Goal: Task Accomplishment & Management: Use online tool/utility

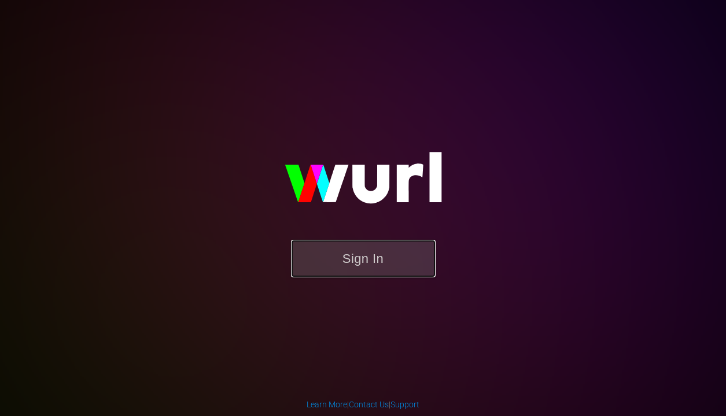
click at [363, 256] on button "Sign In" at bounding box center [363, 259] width 145 height 38
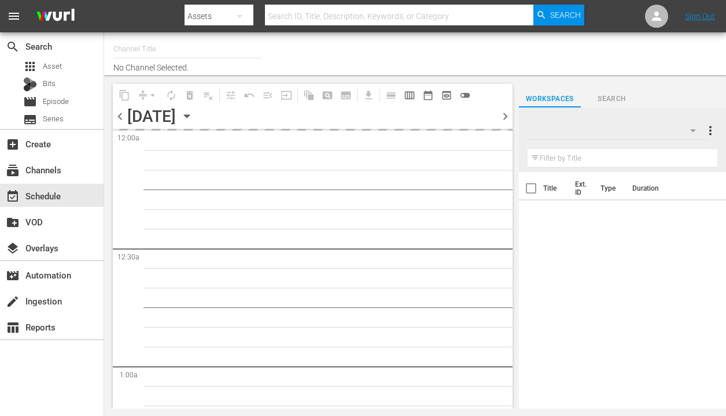
type input "Samsung, VIDAA Brazil - SPARK TV (1042)"
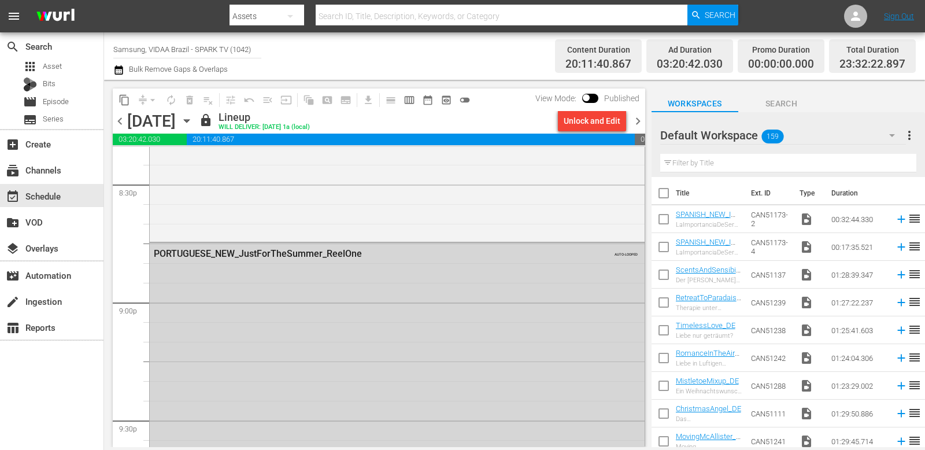
scroll to position [5405, 0]
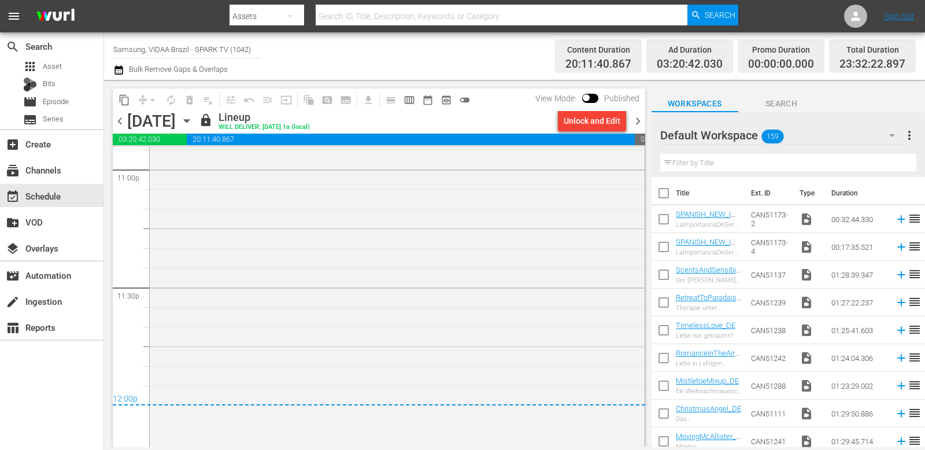
click at [641, 119] on span "chevron_right" at bounding box center [638, 121] width 14 height 14
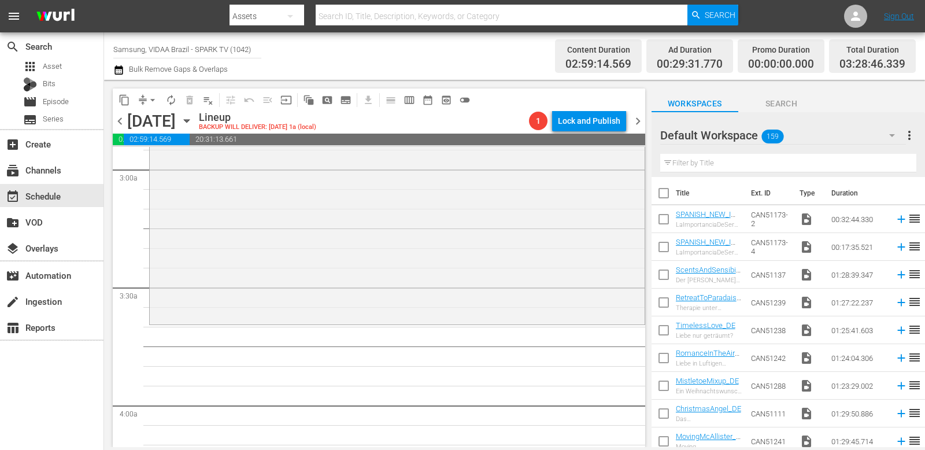
scroll to position [729, 0]
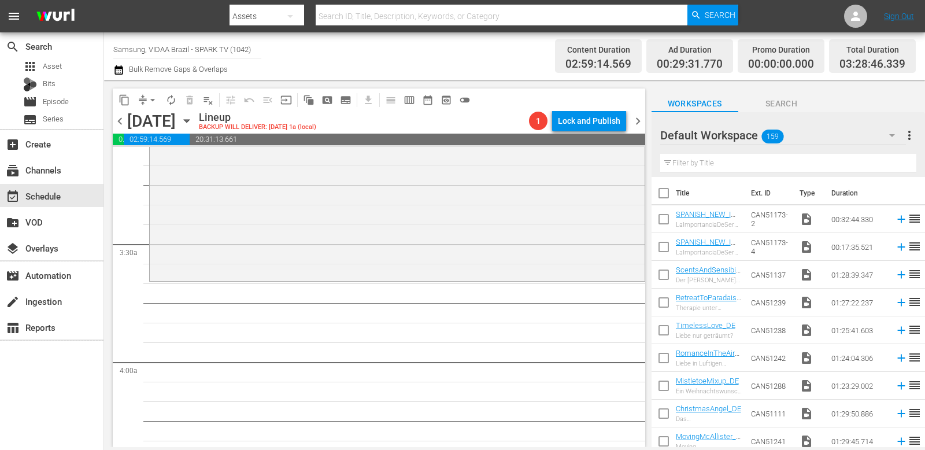
click at [725, 160] on input "text" at bounding box center [789, 163] width 256 height 19
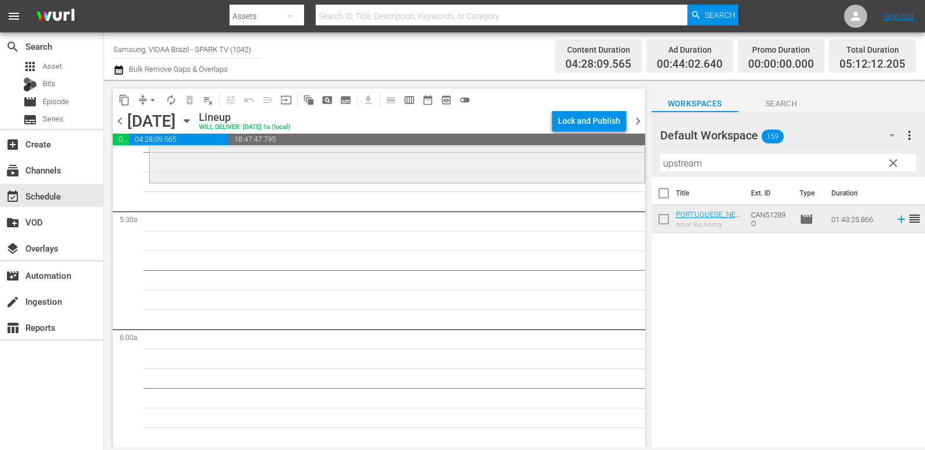
scroll to position [1253, 0]
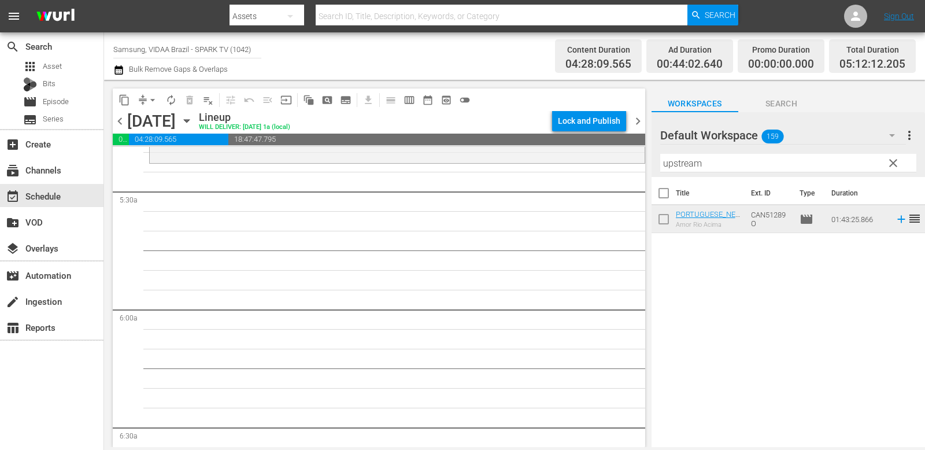
drag, startPoint x: 760, startPoint y: 219, endPoint x: 381, endPoint y: 6, distance: 435.1
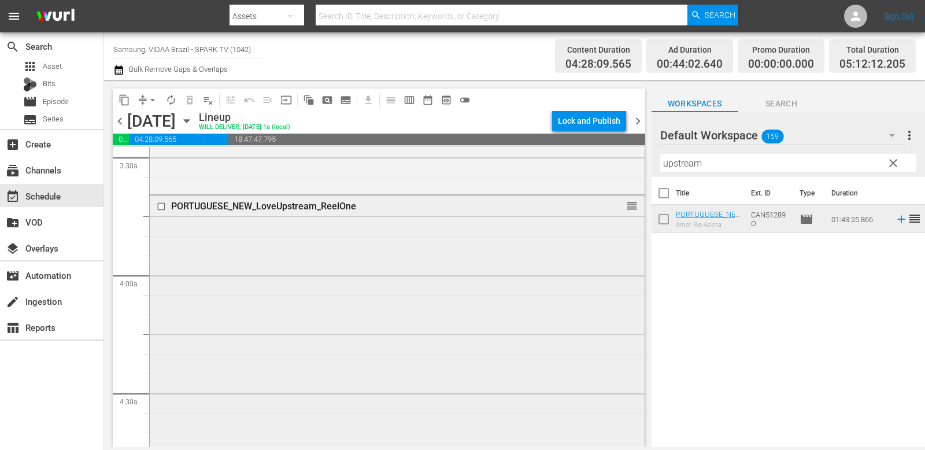
scroll to position [795, 0]
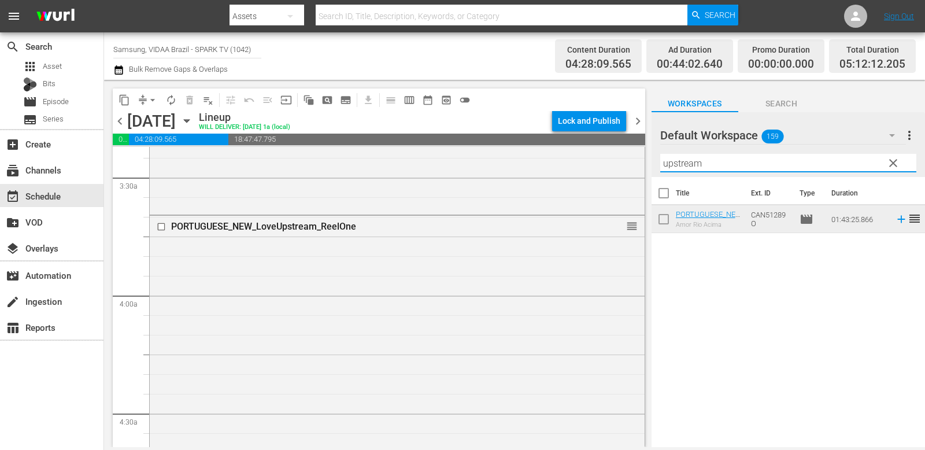
click at [725, 165] on input "upstream" at bounding box center [789, 163] width 256 height 19
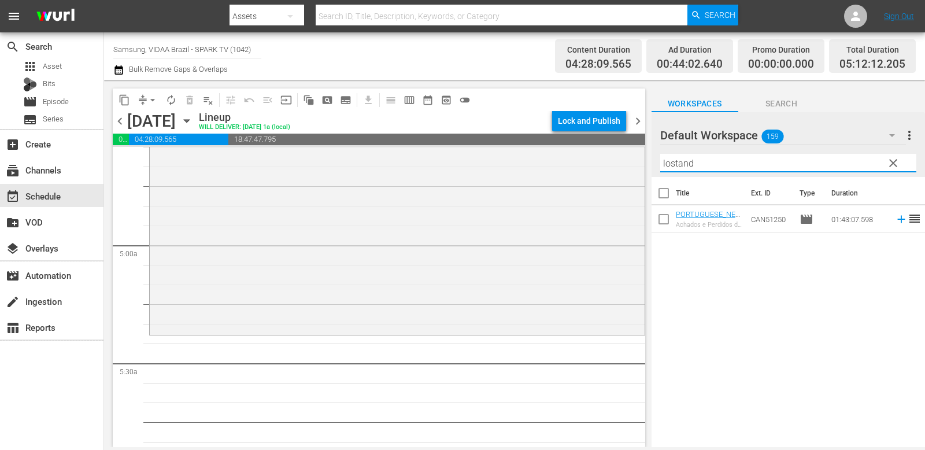
scroll to position [1191, 0]
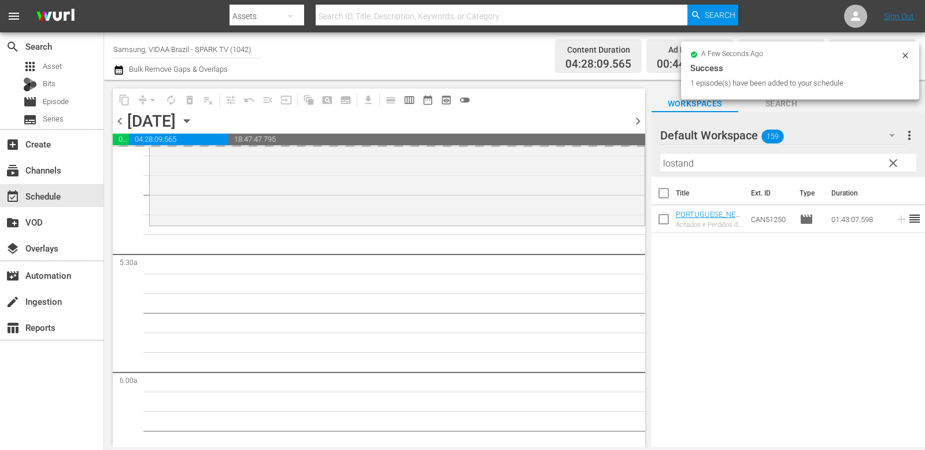
drag, startPoint x: 758, startPoint y: 219, endPoint x: 276, endPoint y: 10, distance: 525.9
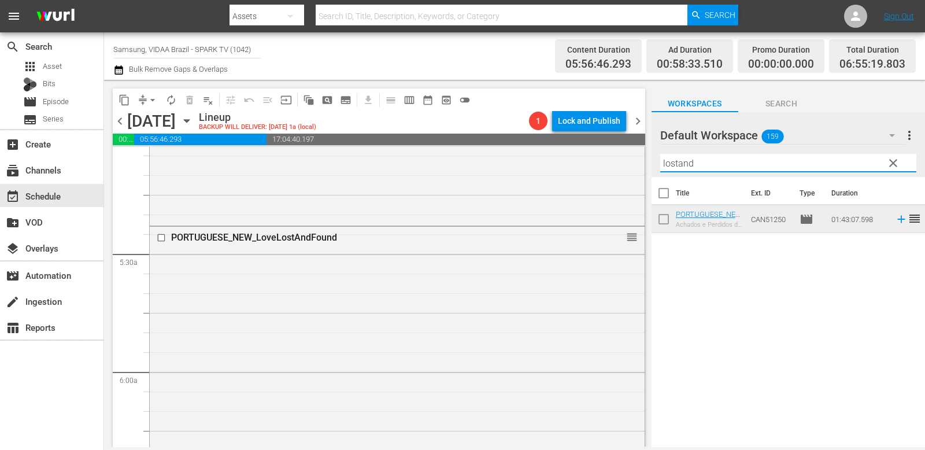
click at [706, 169] on input "lostand" at bounding box center [789, 163] width 256 height 19
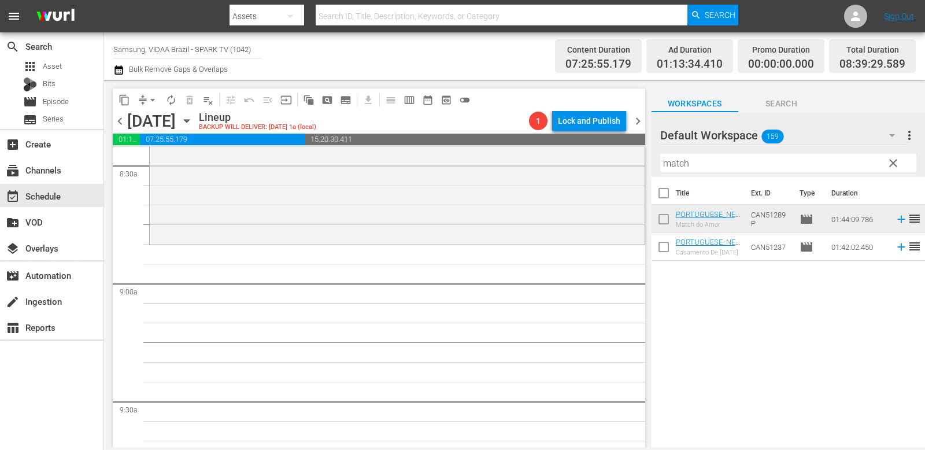
scroll to position [1987, 0]
drag, startPoint x: 752, startPoint y: 223, endPoint x: 324, endPoint y: 20, distance: 473.5
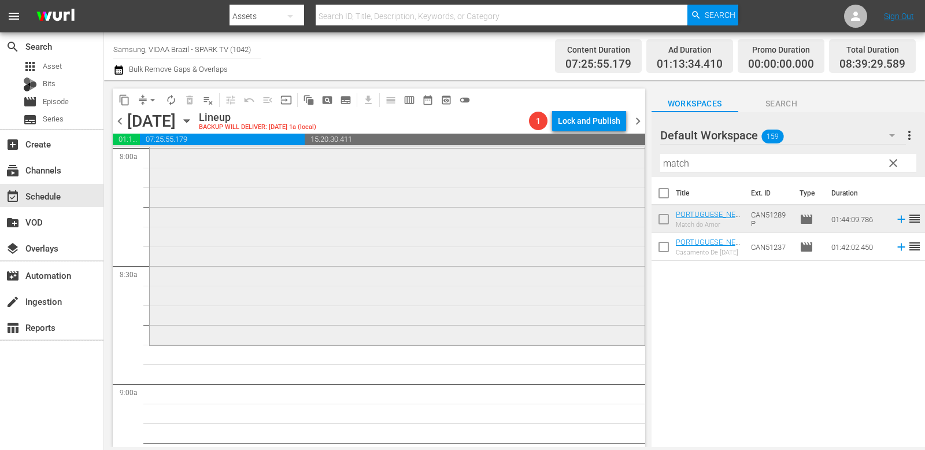
scroll to position [1889, 0]
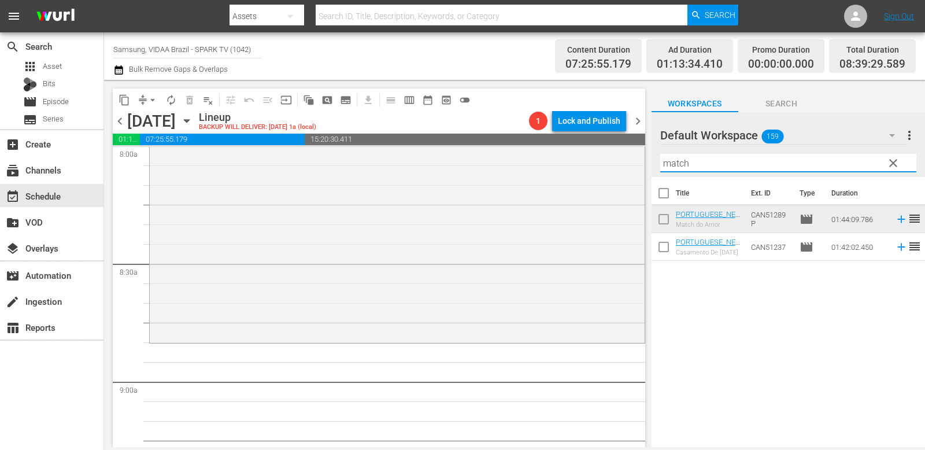
click at [725, 161] on input "match" at bounding box center [789, 163] width 256 height 19
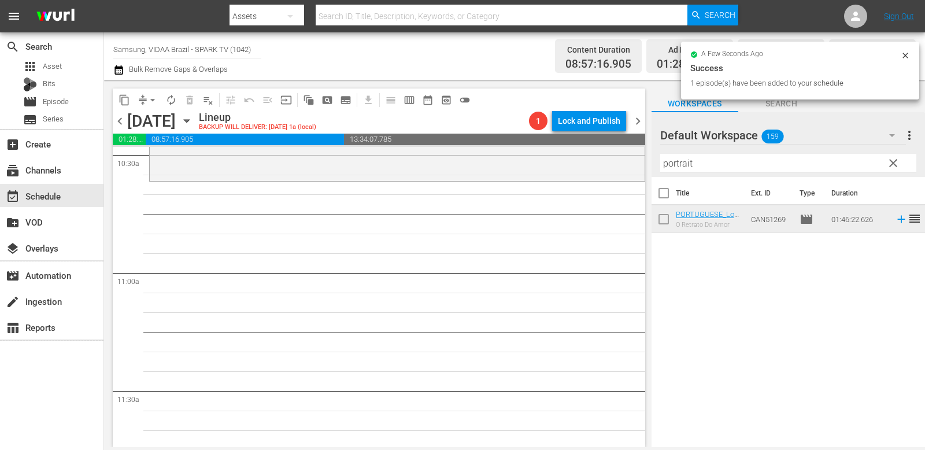
scroll to position [2469, 0]
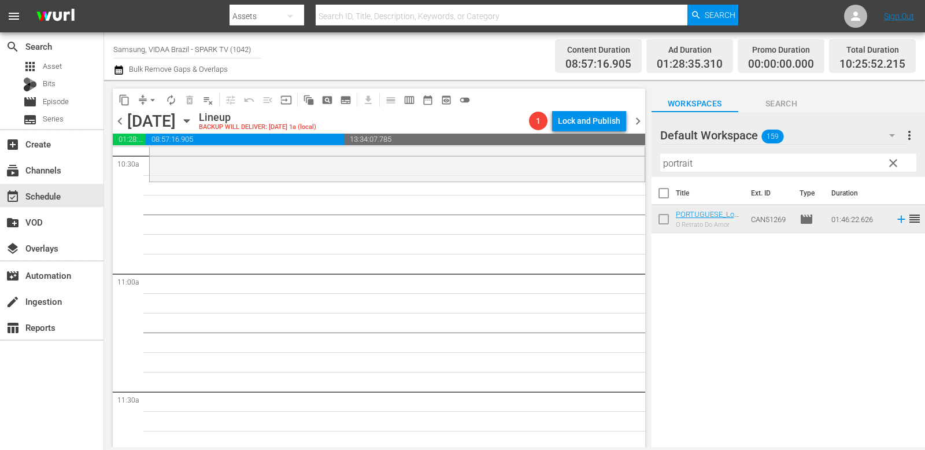
drag, startPoint x: 768, startPoint y: 222, endPoint x: 264, endPoint y: 4, distance: 548.4
click at [725, 165] on input "portrait" at bounding box center [789, 163] width 256 height 19
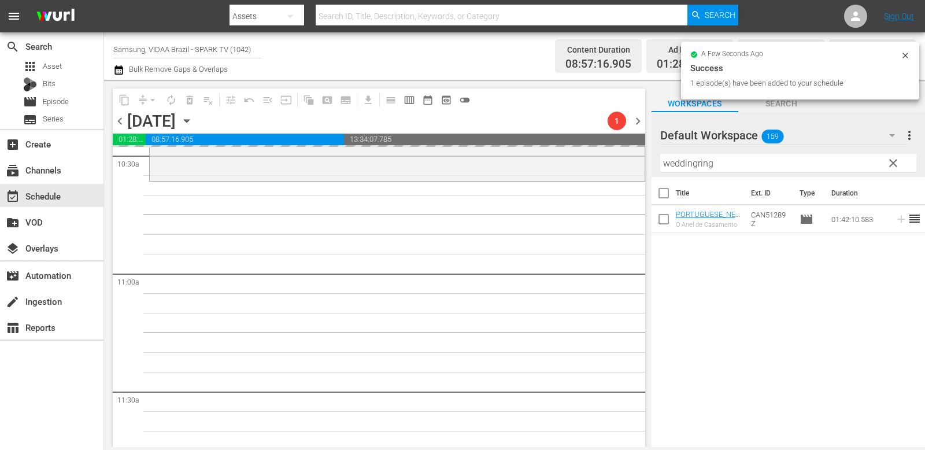
drag, startPoint x: 766, startPoint y: 217, endPoint x: 369, endPoint y: 12, distance: 447.3
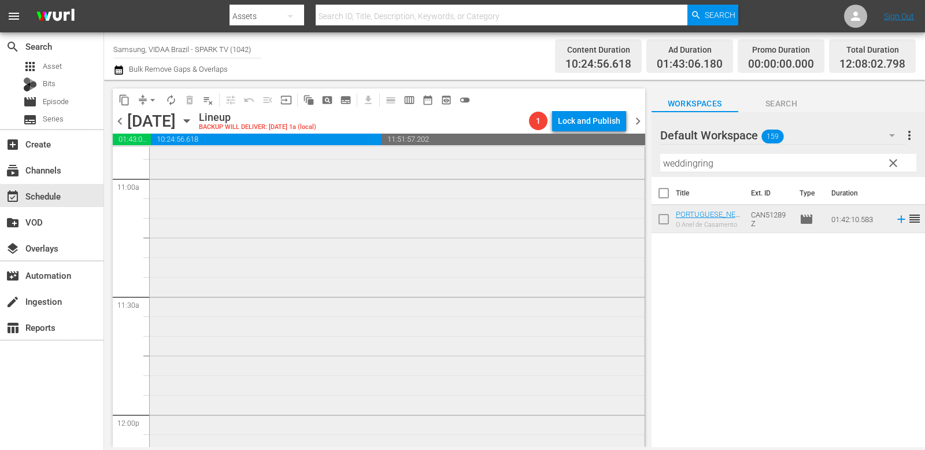
scroll to position [2818, 0]
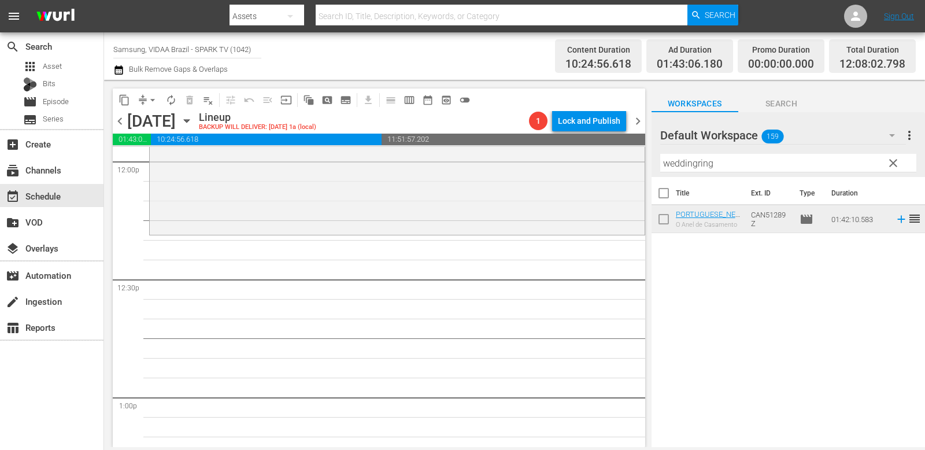
click at [720, 165] on input "weddingring" at bounding box center [789, 163] width 256 height 19
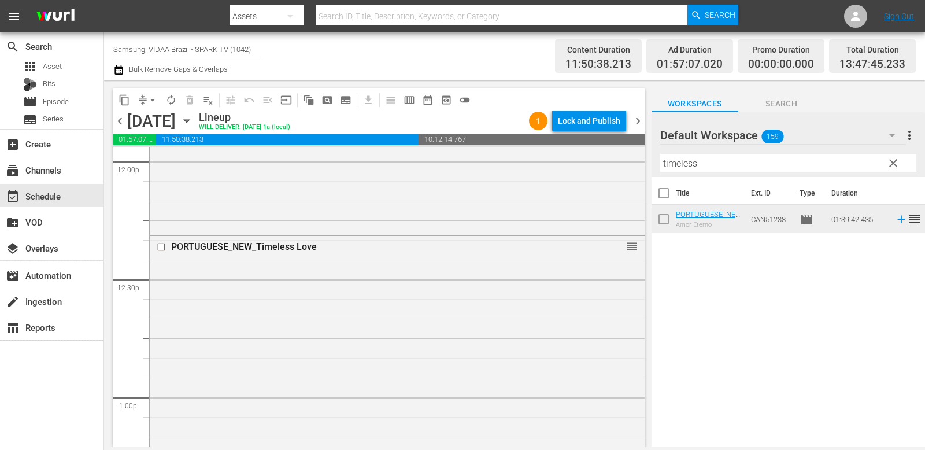
drag, startPoint x: 758, startPoint y: 226, endPoint x: 340, endPoint y: 5, distance: 472.7
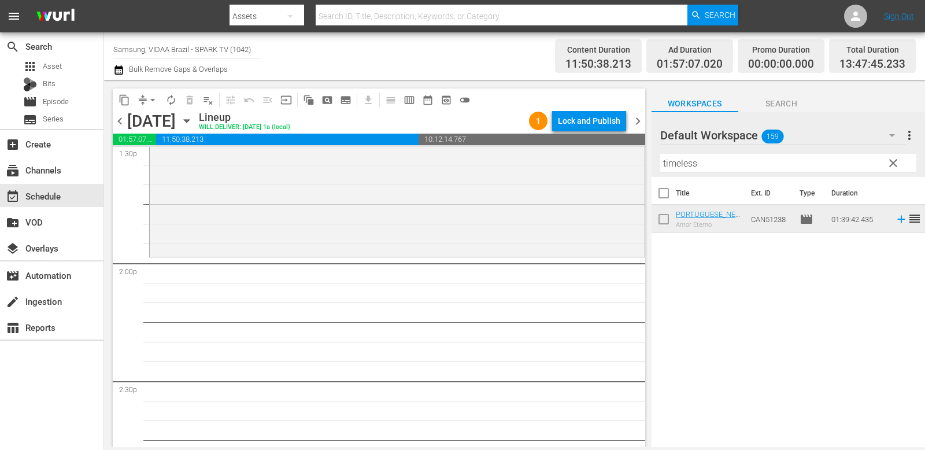
scroll to position [3069, 0]
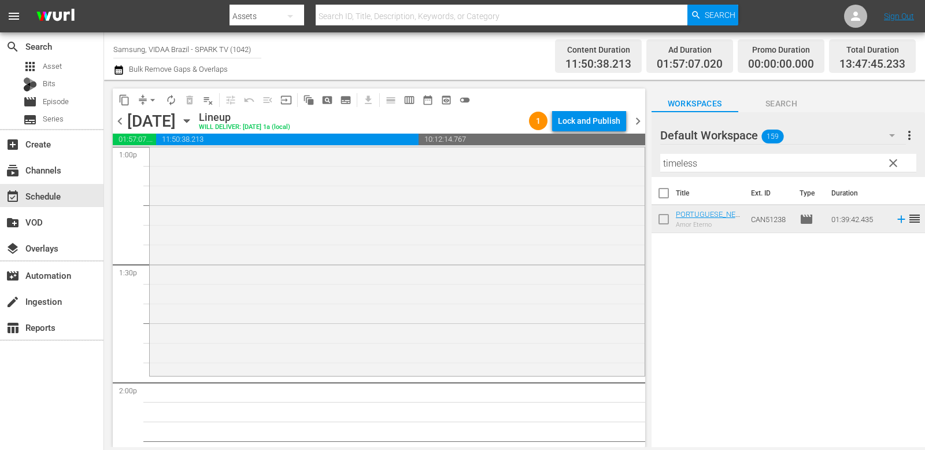
click at [725, 161] on input "timeless" at bounding box center [789, 163] width 256 height 19
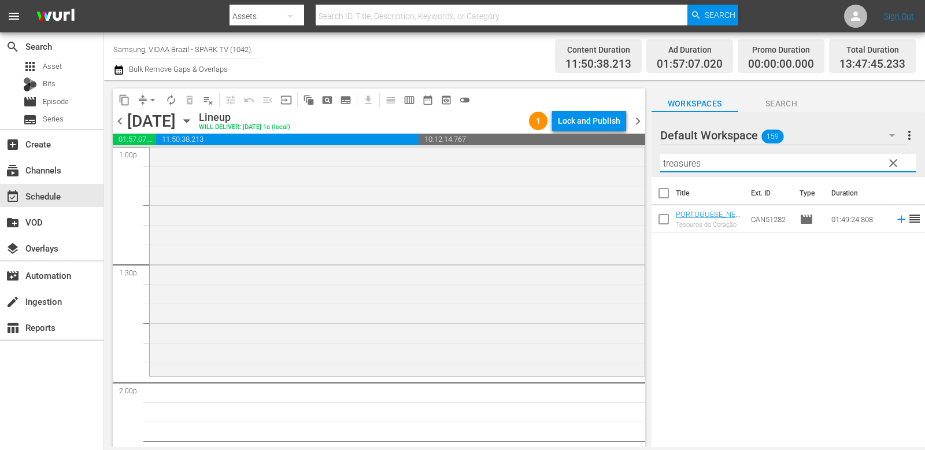
type input "treasures"
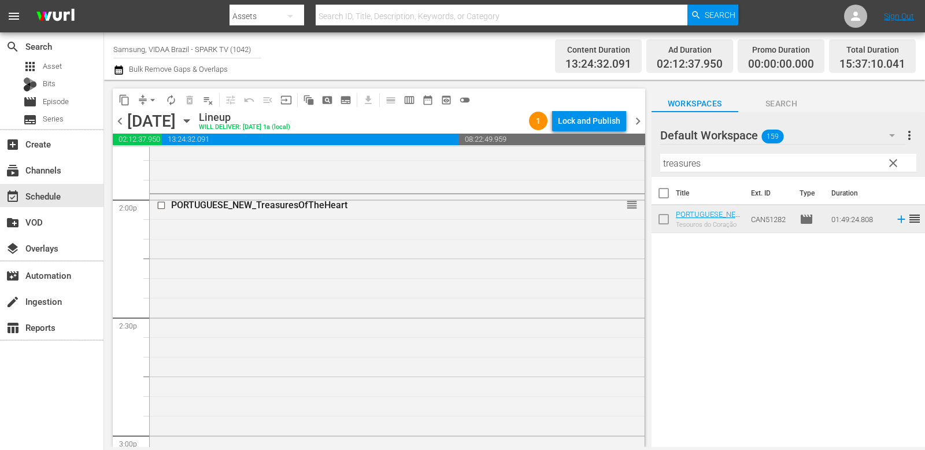
scroll to position [3545, 0]
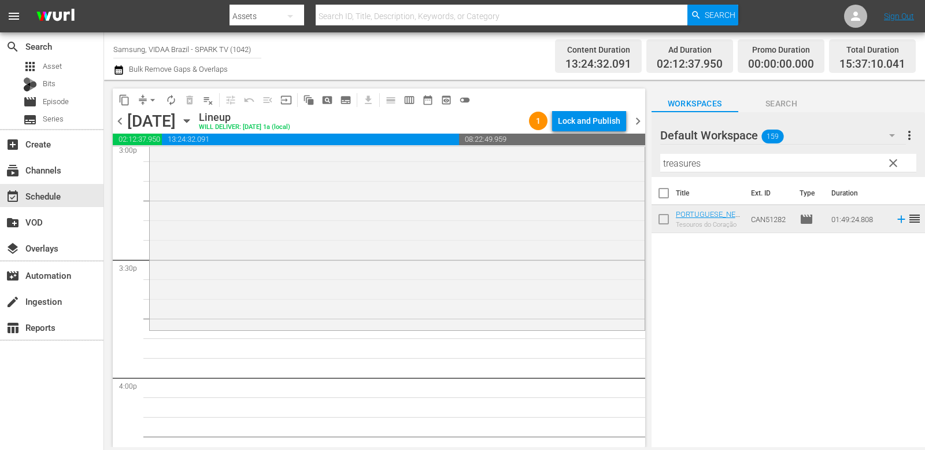
click at [725, 161] on span "clear" at bounding box center [894, 163] width 14 height 14
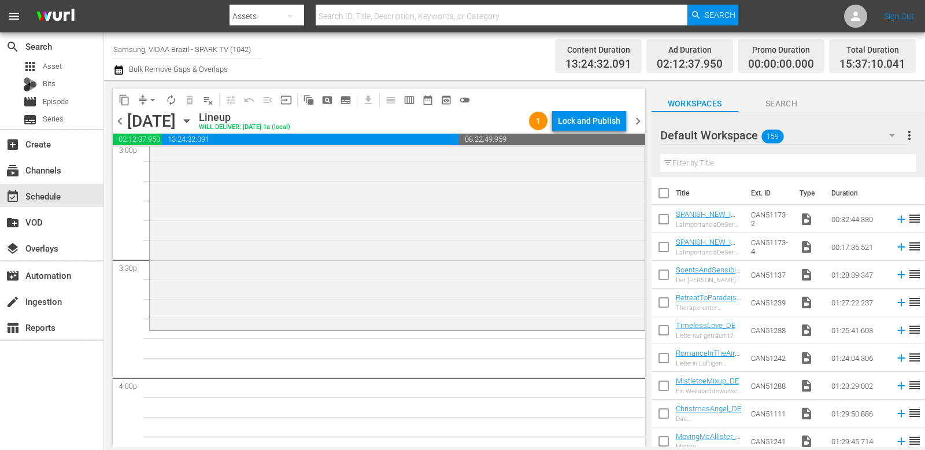
click at [725, 168] on input "text" at bounding box center [789, 163] width 256 height 19
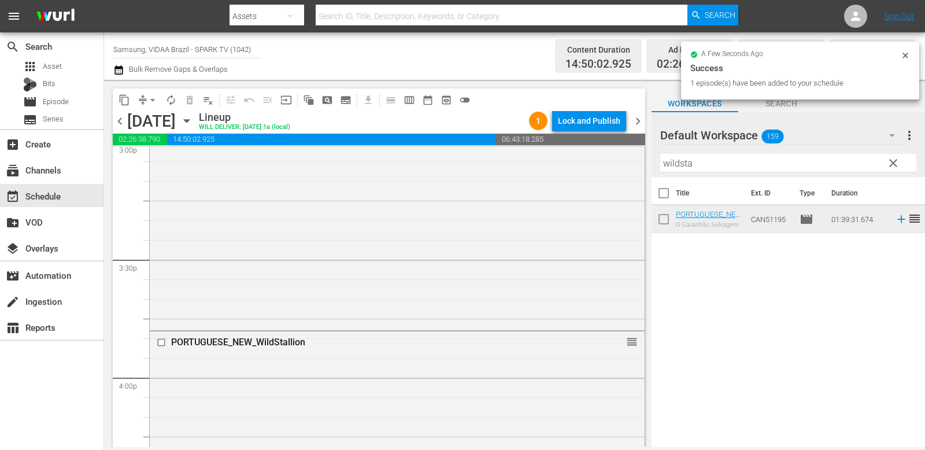
drag, startPoint x: 752, startPoint y: 212, endPoint x: 326, endPoint y: 5, distance: 473.9
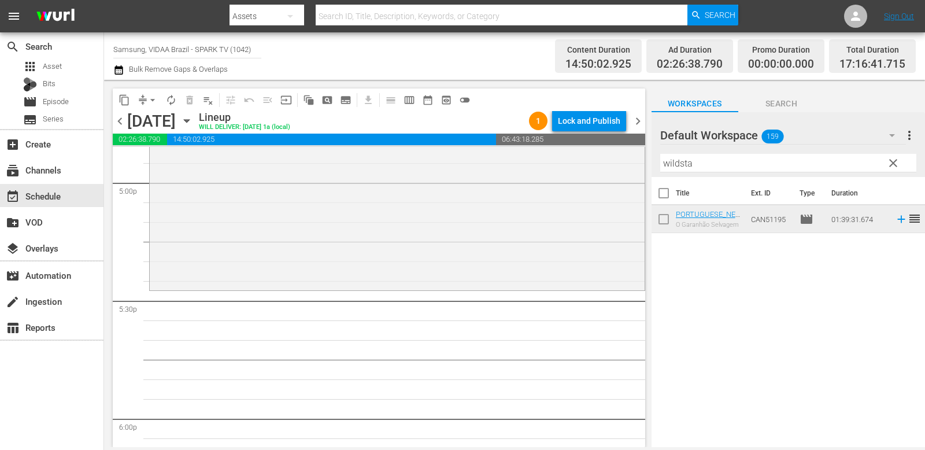
scroll to position [4012, 0]
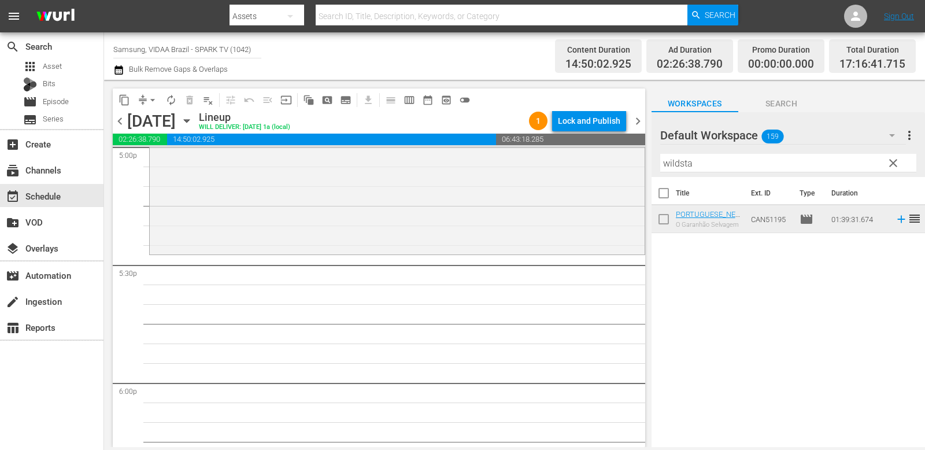
click at [725, 157] on input "wildsta" at bounding box center [789, 163] width 256 height 19
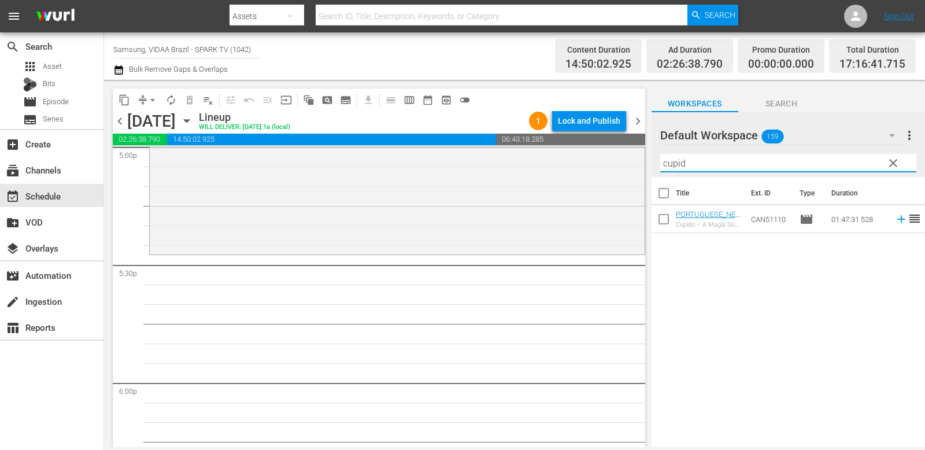
type input "cupid"
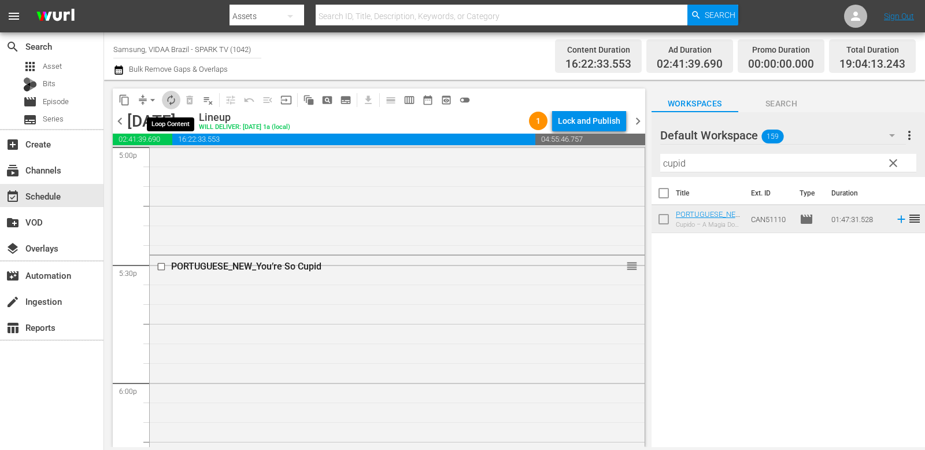
click at [176, 98] on span "autorenew_outlined" at bounding box center [171, 100] width 12 height 12
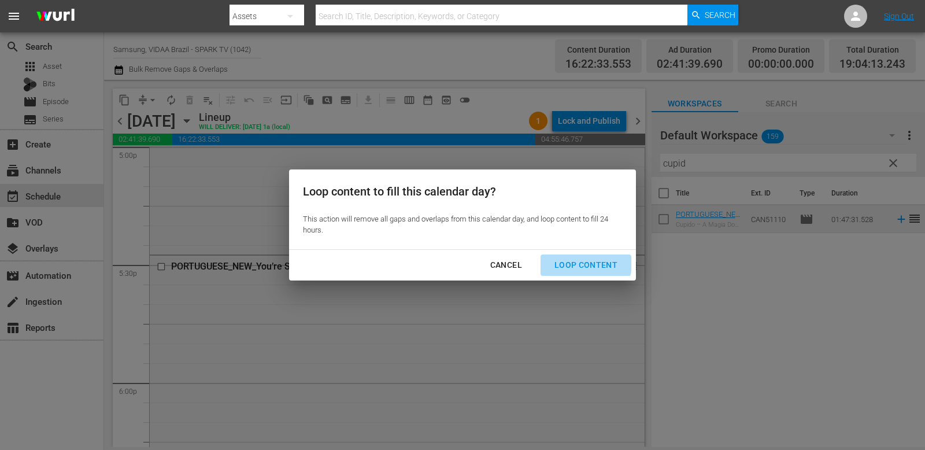
click at [572, 263] on div "Loop Content" at bounding box center [586, 265] width 82 height 14
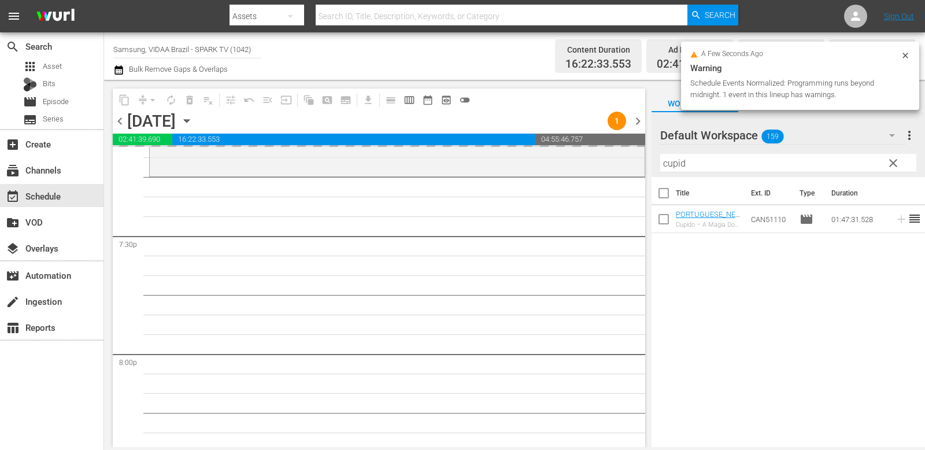
scroll to position [4472, 0]
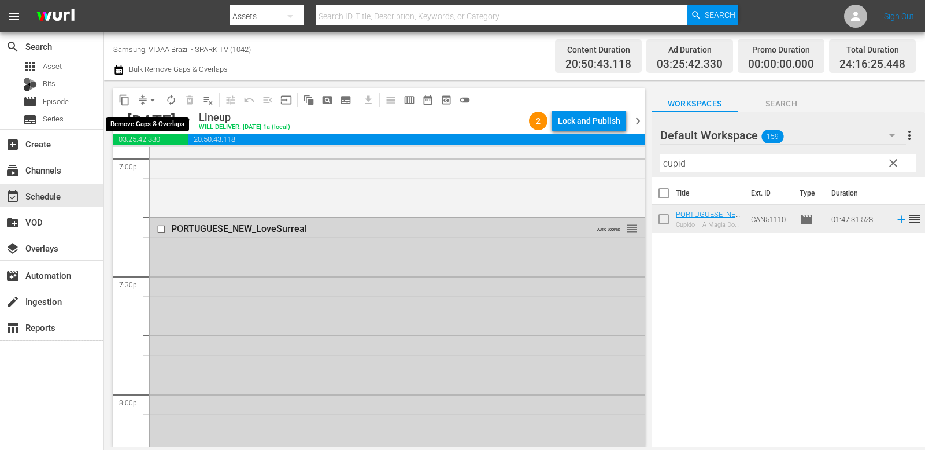
click at [154, 99] on span "arrow_drop_down" at bounding box center [153, 100] width 12 height 12
click at [176, 166] on li "Align to End of Previous Day" at bounding box center [153, 161] width 121 height 19
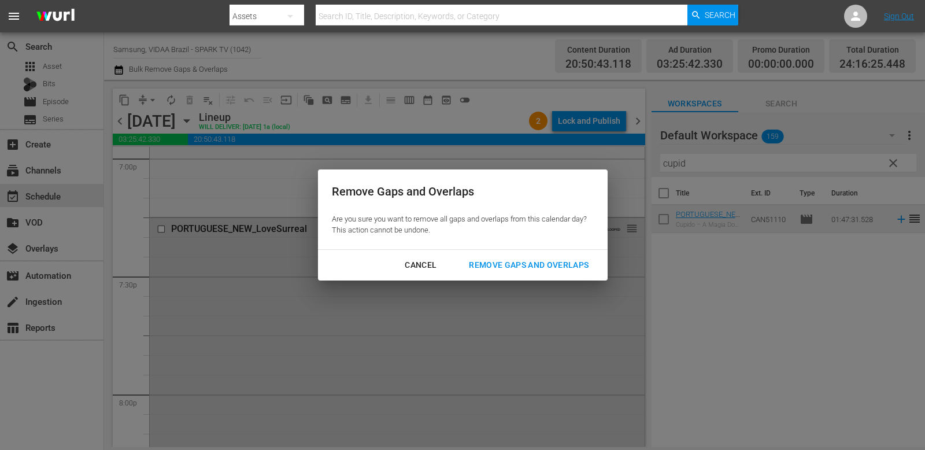
click at [499, 258] on div "Remove Gaps and Overlaps" at bounding box center [529, 265] width 138 height 14
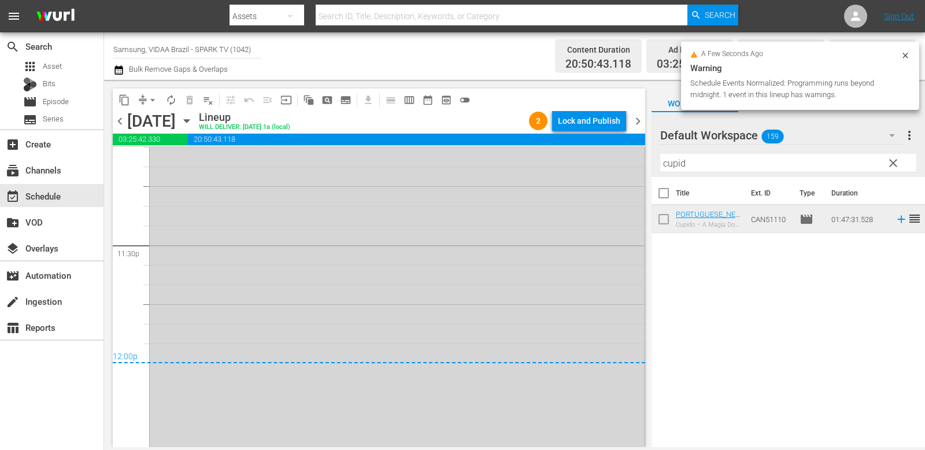
scroll to position [5470, 0]
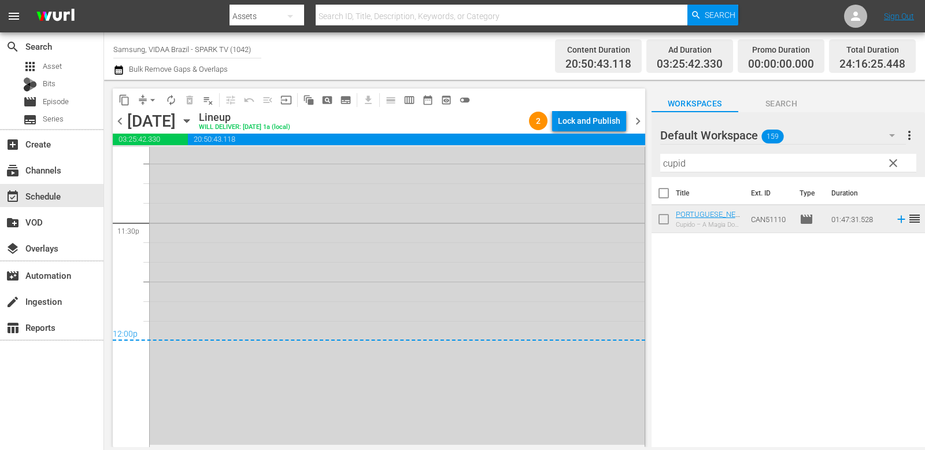
click at [597, 120] on div "Lock and Publish" at bounding box center [589, 120] width 62 height 21
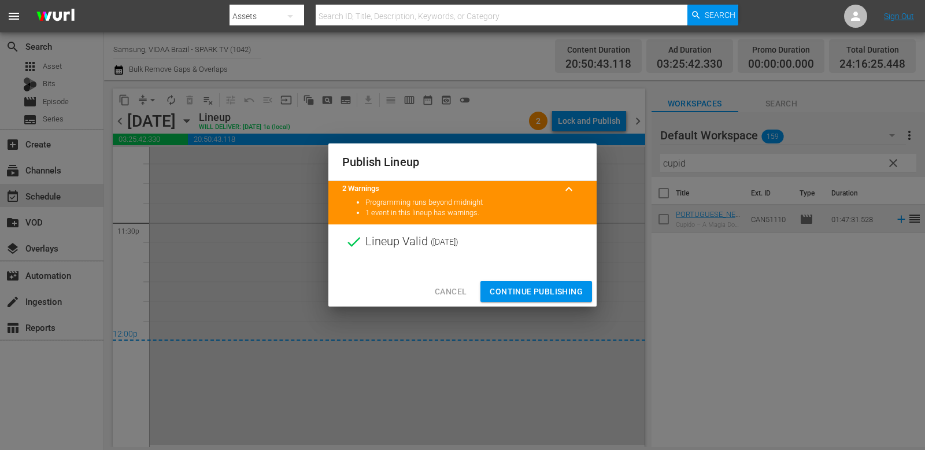
click at [544, 290] on span "Continue Publishing" at bounding box center [536, 292] width 93 height 14
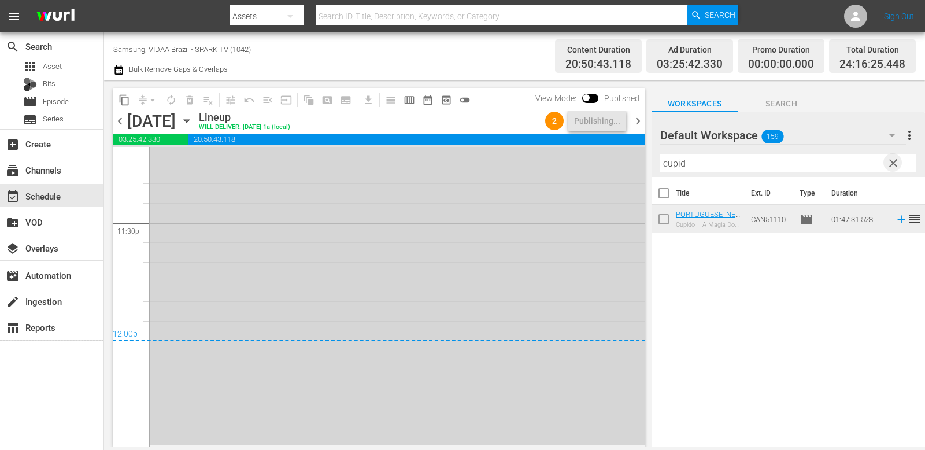
click at [725, 164] on span "clear" at bounding box center [894, 163] width 14 height 14
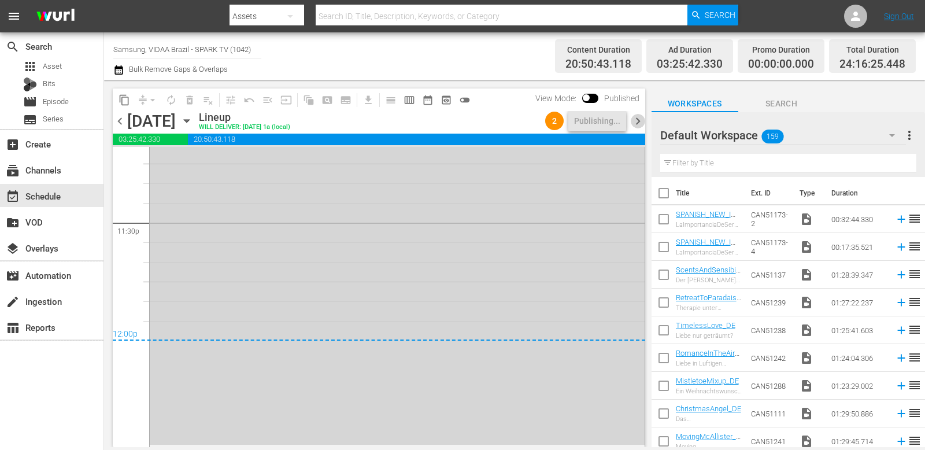
click at [639, 119] on span "chevron_right" at bounding box center [638, 121] width 14 height 14
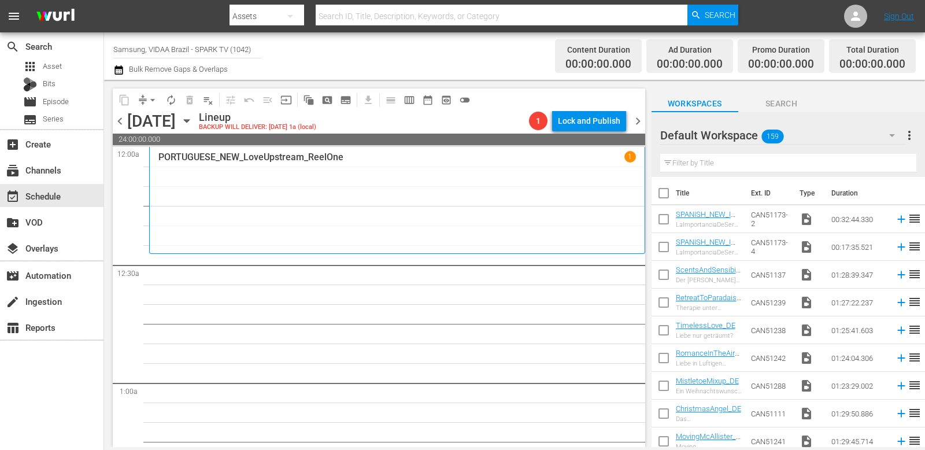
click at [699, 157] on input "text" at bounding box center [789, 163] width 256 height 19
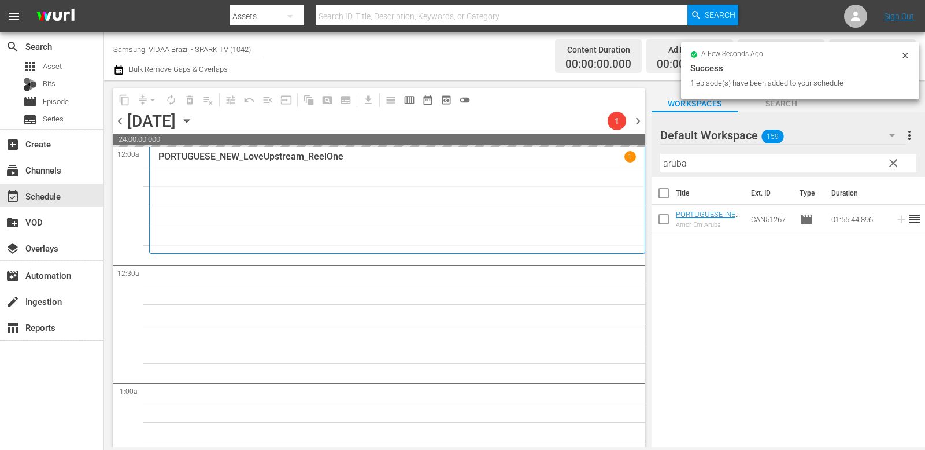
drag, startPoint x: 749, startPoint y: 222, endPoint x: 280, endPoint y: 16, distance: 512.1
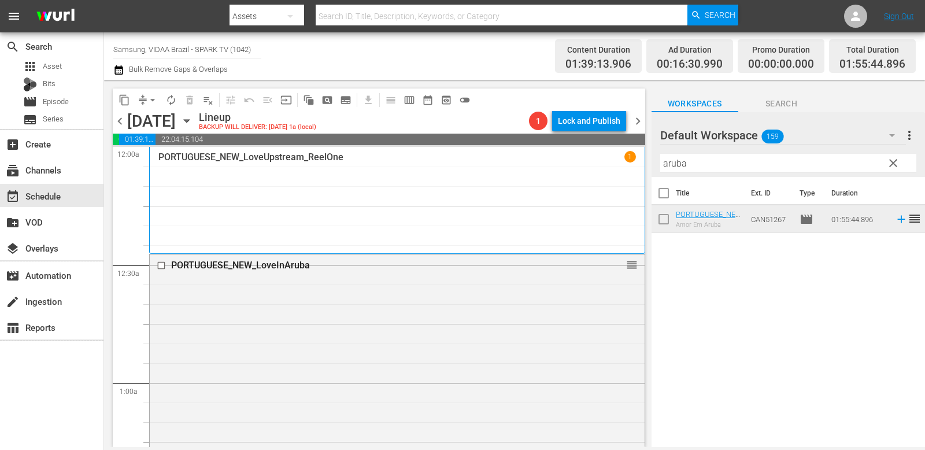
click at [706, 162] on input "aruba" at bounding box center [789, 163] width 256 height 19
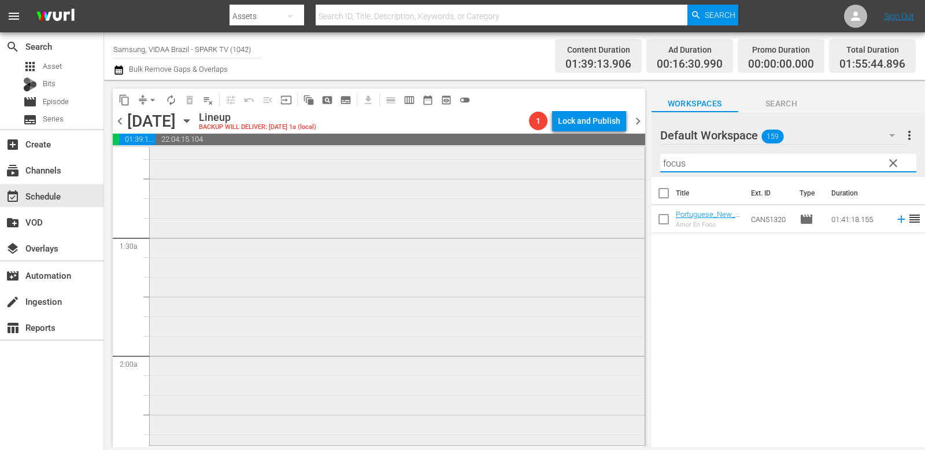
scroll to position [307, 0]
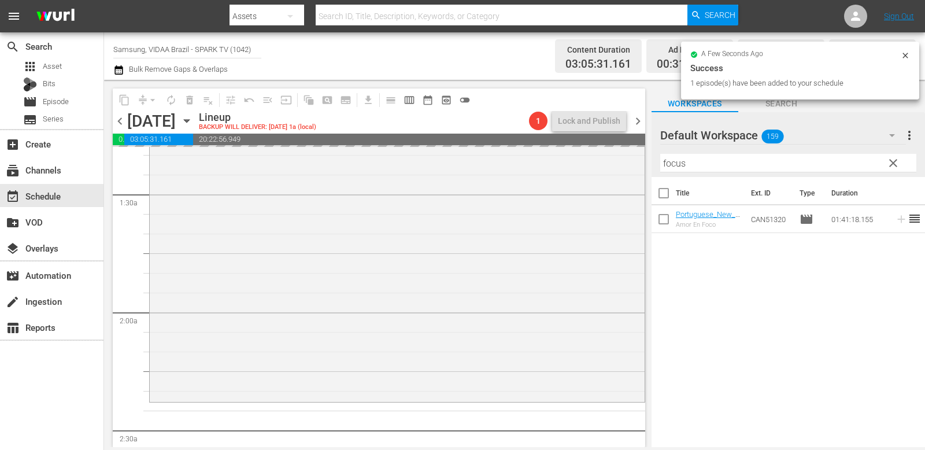
drag, startPoint x: 750, startPoint y: 220, endPoint x: 253, endPoint y: 3, distance: 541.4
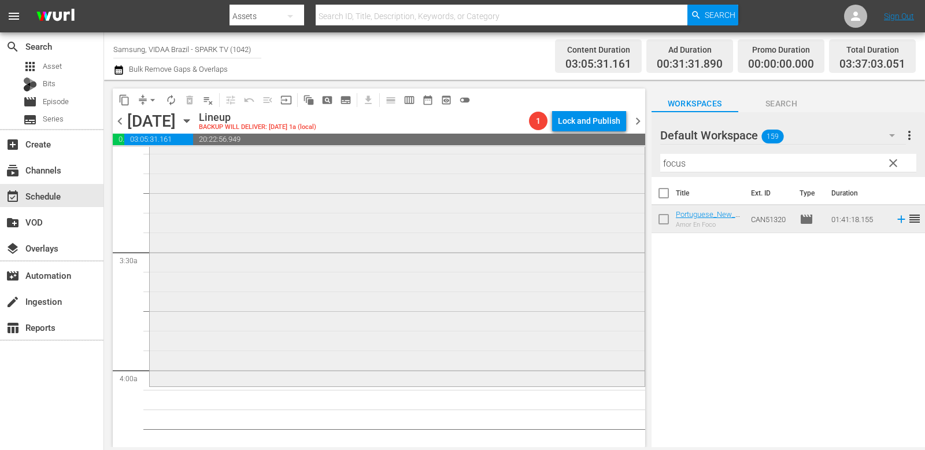
scroll to position [723, 0]
click at [725, 158] on input "focus" at bounding box center [789, 163] width 256 height 19
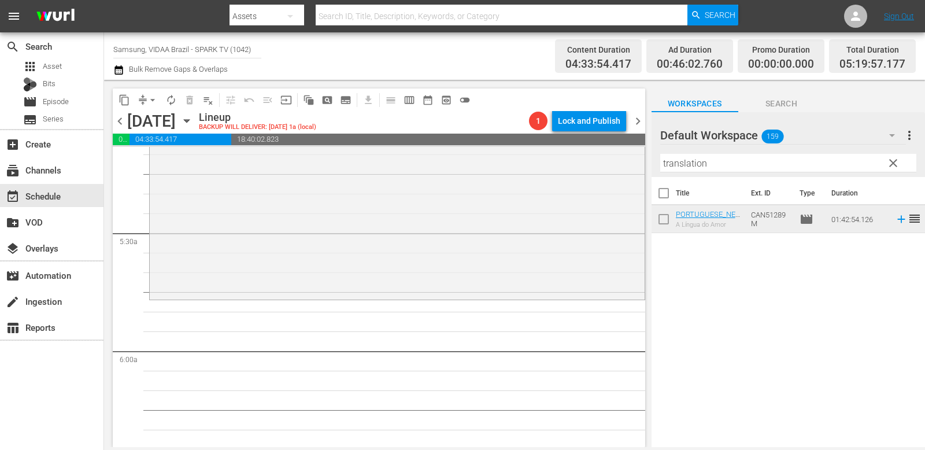
scroll to position [1219, 0]
drag, startPoint x: 761, startPoint y: 222, endPoint x: 277, endPoint y: 3, distance: 530.9
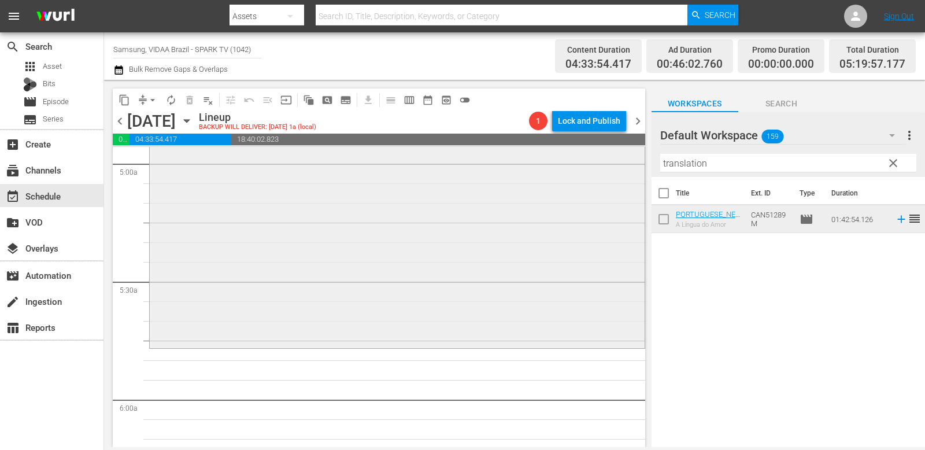
scroll to position [1173, 0]
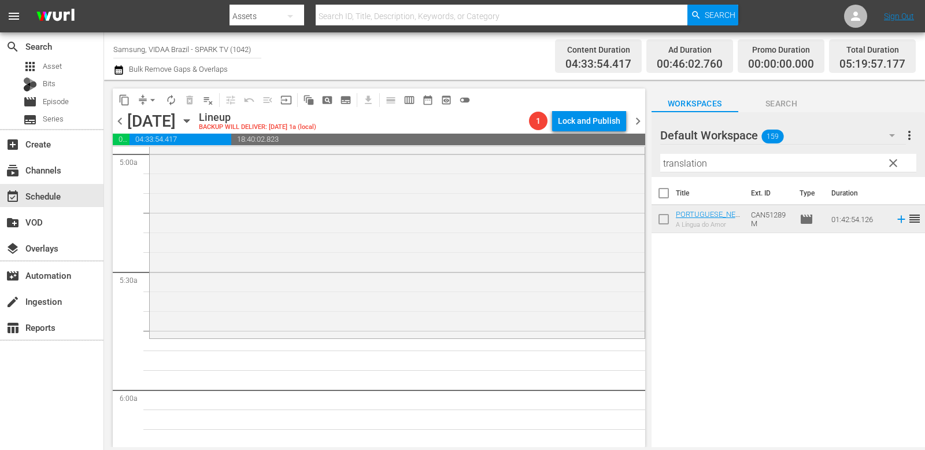
click at [725, 157] on input "translation" at bounding box center [789, 163] width 256 height 19
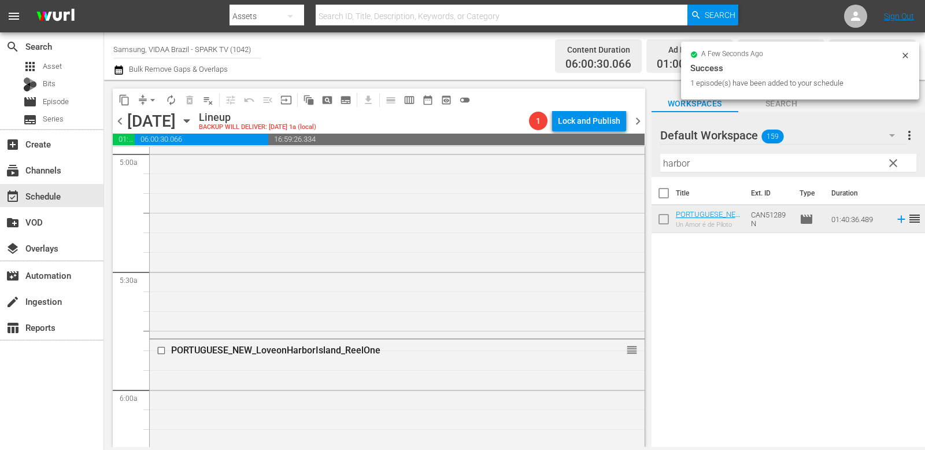
drag, startPoint x: 765, startPoint y: 219, endPoint x: 268, endPoint y: 0, distance: 543.4
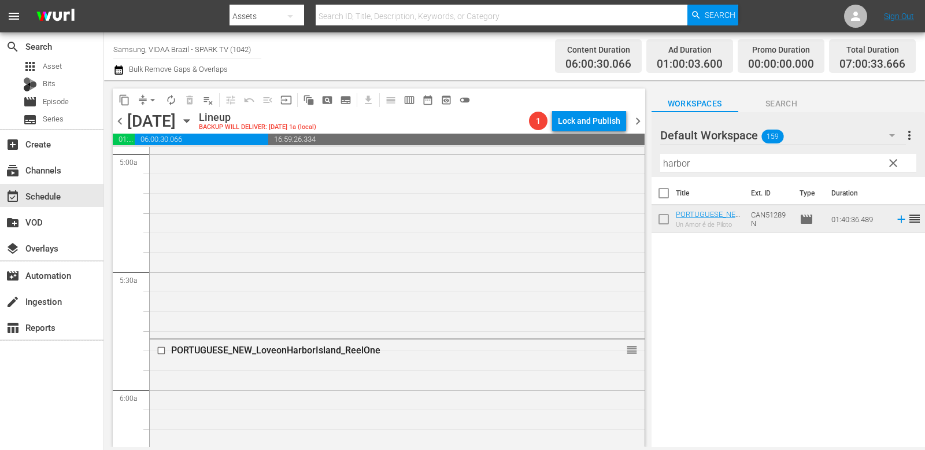
click at [703, 163] on input "harbor" at bounding box center [789, 163] width 256 height 19
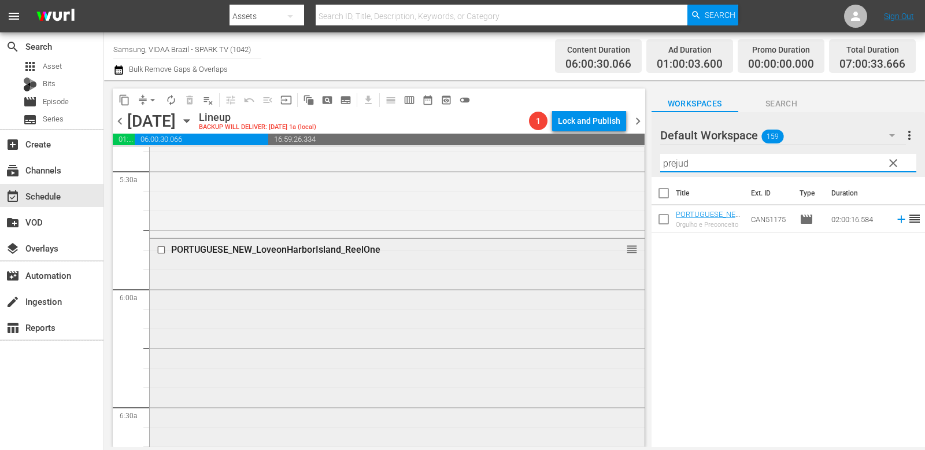
scroll to position [1519, 0]
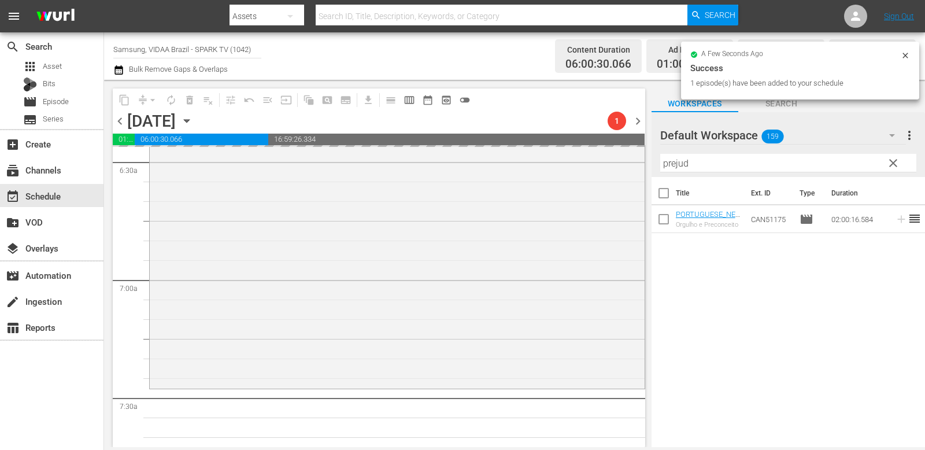
drag, startPoint x: 746, startPoint y: 215, endPoint x: 331, endPoint y: 16, distance: 460.8
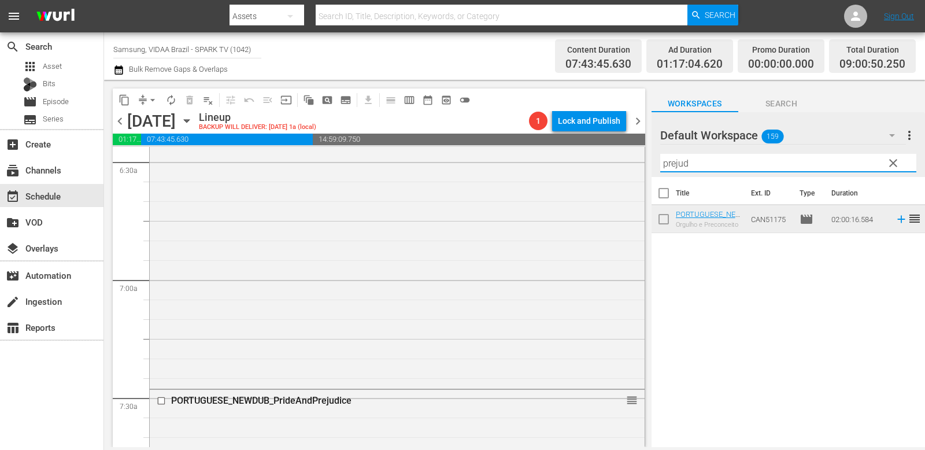
click at [725, 165] on input "prejud" at bounding box center [789, 163] width 256 height 19
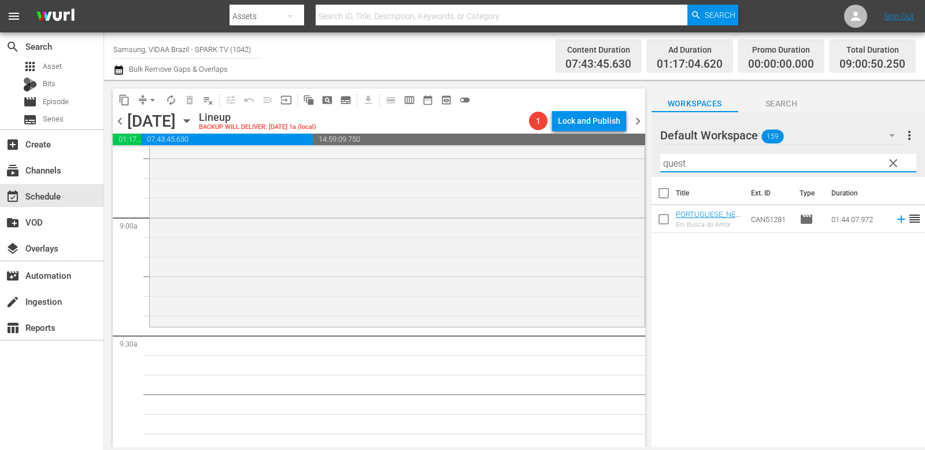
scroll to position [2060, 0]
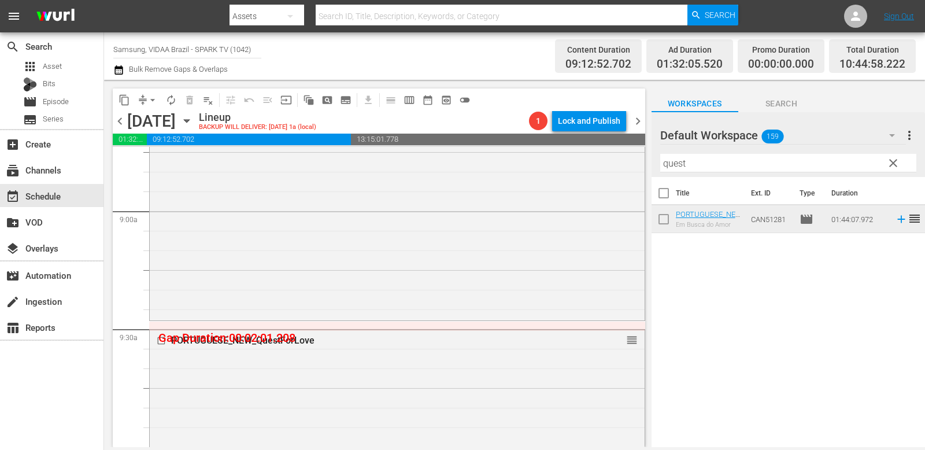
drag, startPoint x: 621, startPoint y: 341, endPoint x: 622, endPoint y: 324, distance: 16.2
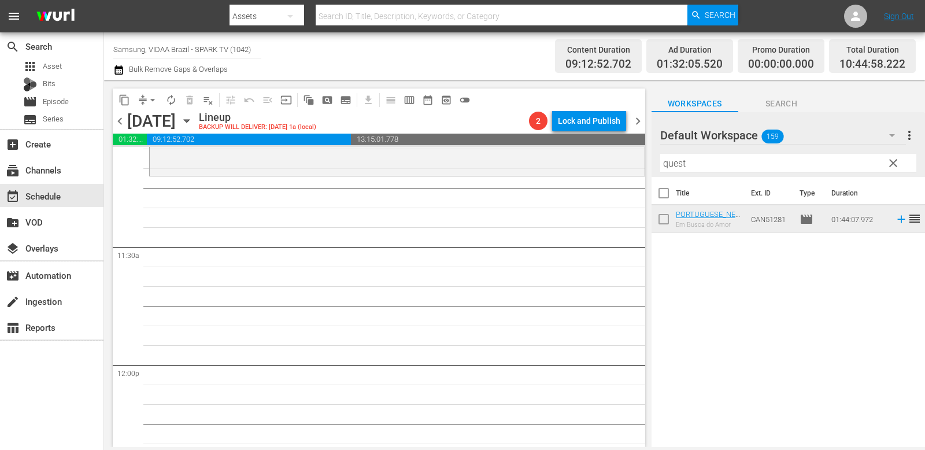
scroll to position [2612, 0]
click at [725, 165] on input "quest" at bounding box center [789, 163] width 256 height 19
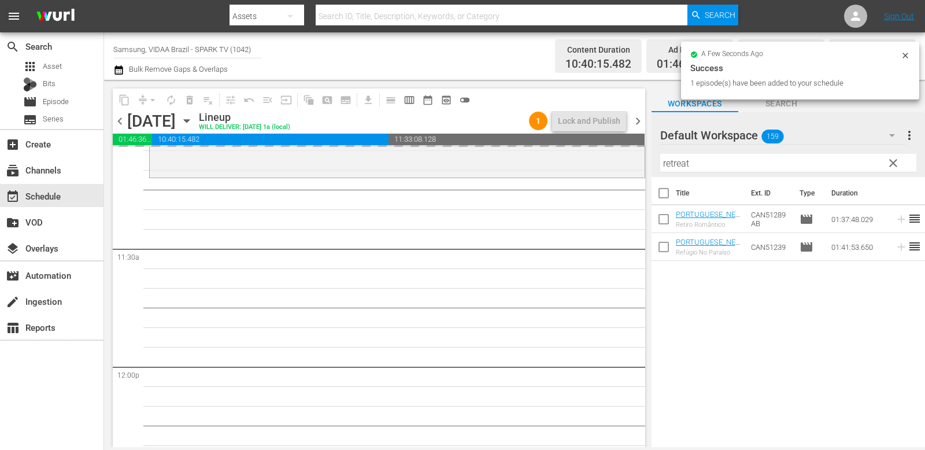
drag, startPoint x: 762, startPoint y: 246, endPoint x: 326, endPoint y: 1, distance: 500.1
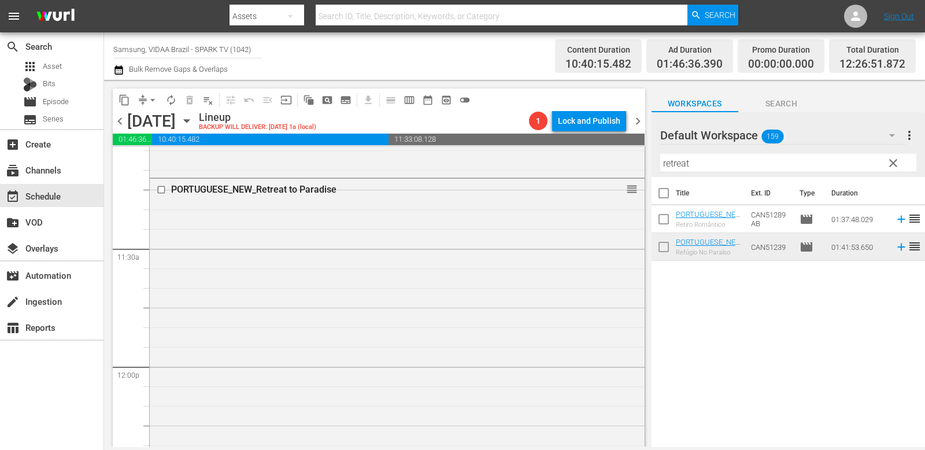
click at [723, 163] on input "retreat" at bounding box center [789, 163] width 256 height 19
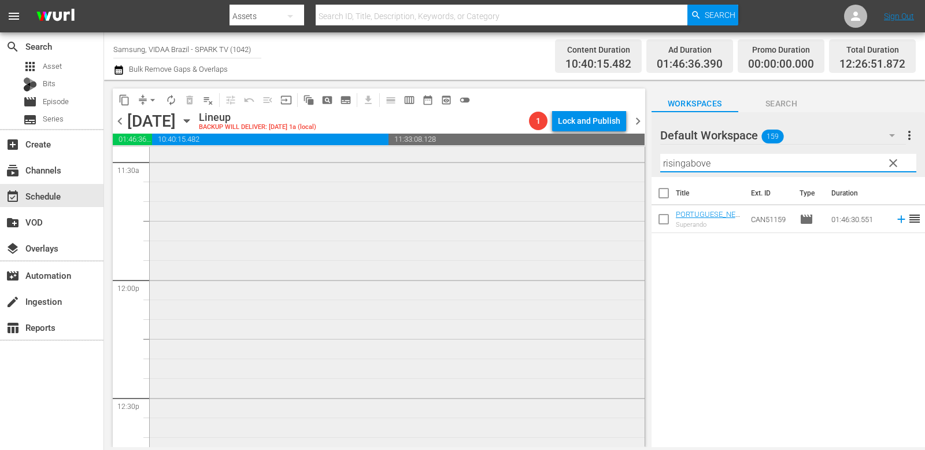
scroll to position [2940, 0]
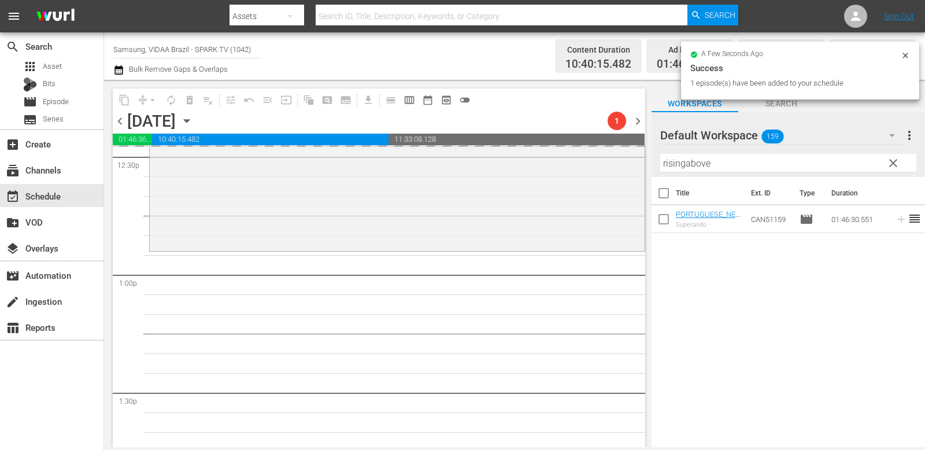
drag, startPoint x: 770, startPoint y: 221, endPoint x: 219, endPoint y: 7, distance: 591.3
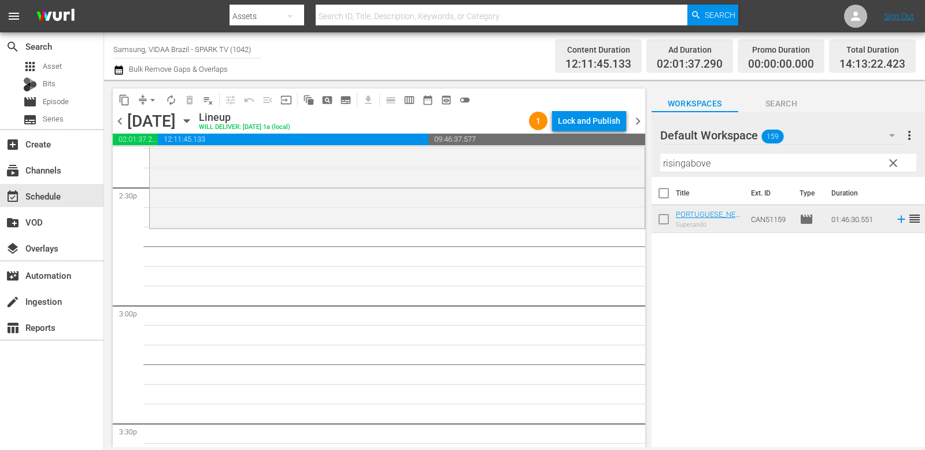
scroll to position [3379, 0]
click at [721, 159] on input "risingabove" at bounding box center [789, 163] width 256 height 19
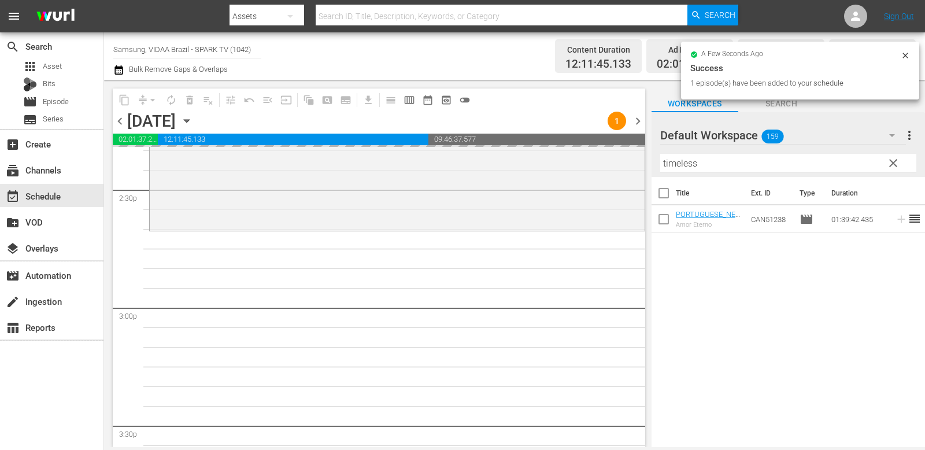
drag, startPoint x: 754, startPoint y: 217, endPoint x: 321, endPoint y: 4, distance: 482.4
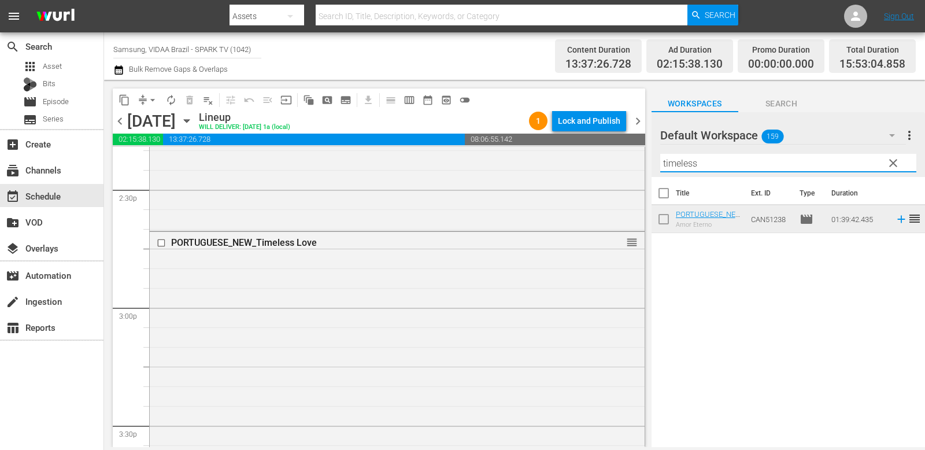
click at [725, 161] on input "timeless" at bounding box center [789, 163] width 256 height 19
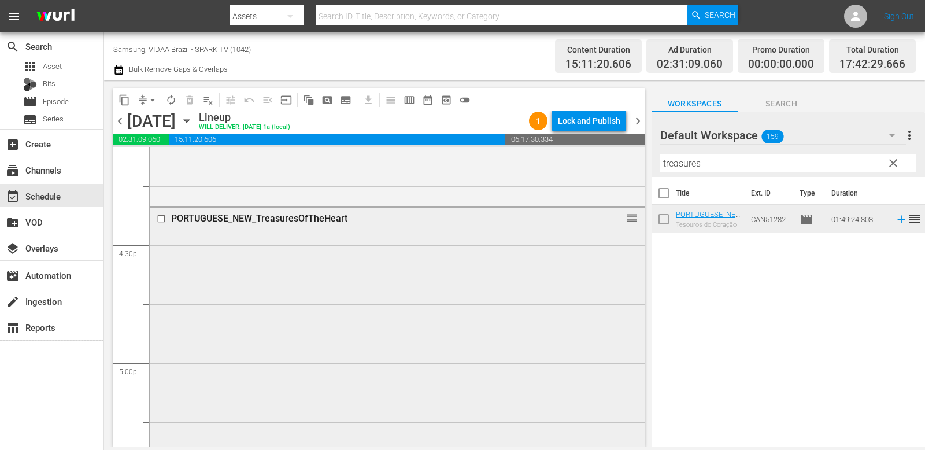
scroll to position [4043, 0]
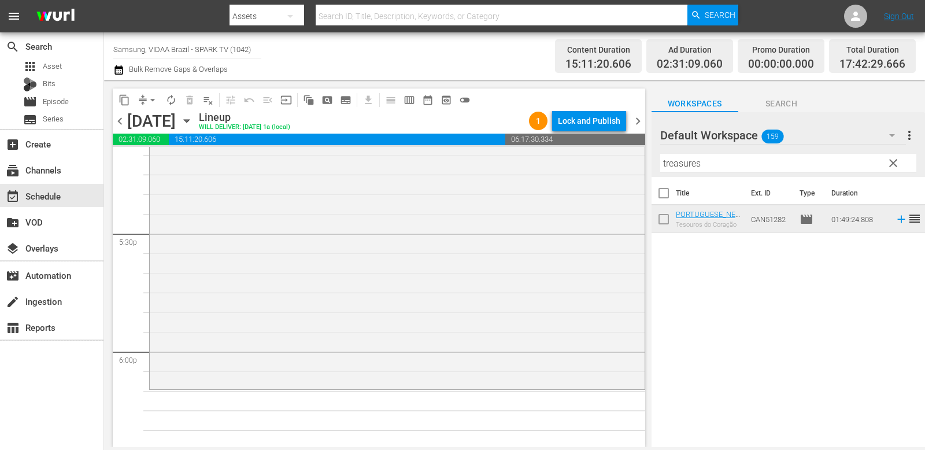
drag, startPoint x: 770, startPoint y: 226, endPoint x: 325, endPoint y: 10, distance: 495.1
click at [173, 99] on span "autorenew_outlined" at bounding box center [171, 100] width 12 height 12
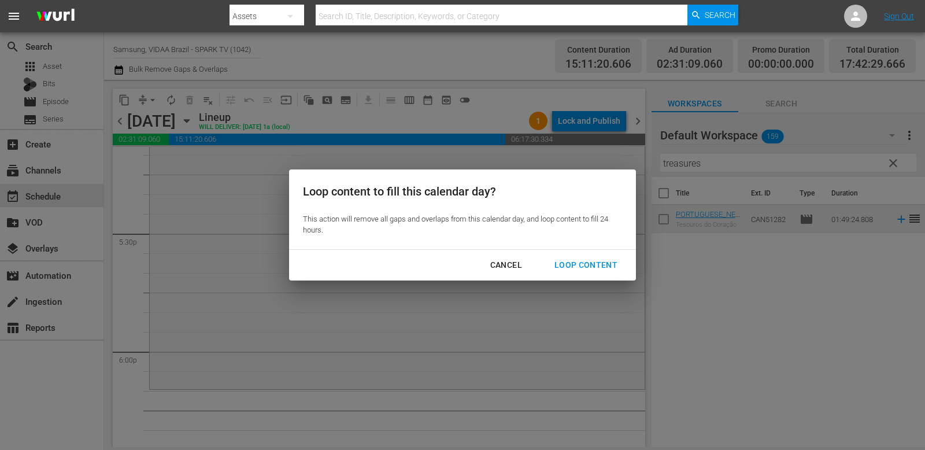
click at [597, 271] on div "Loop Content" at bounding box center [586, 265] width 82 height 14
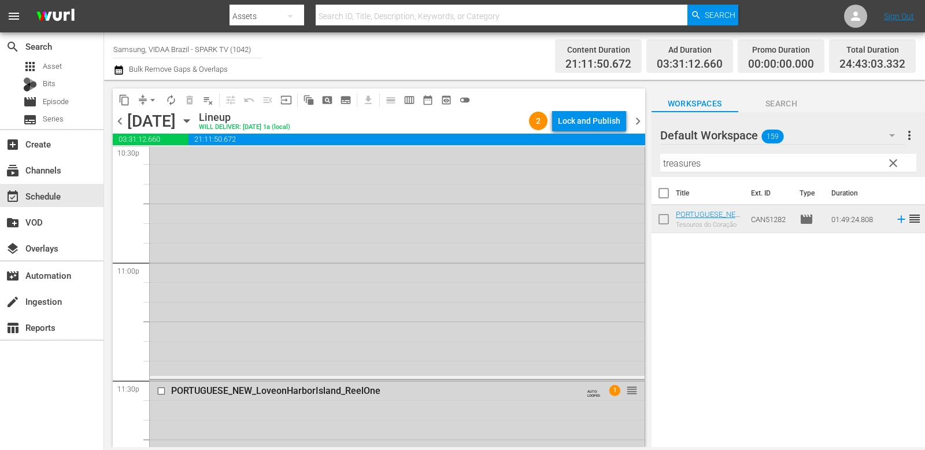
scroll to position [5456, 0]
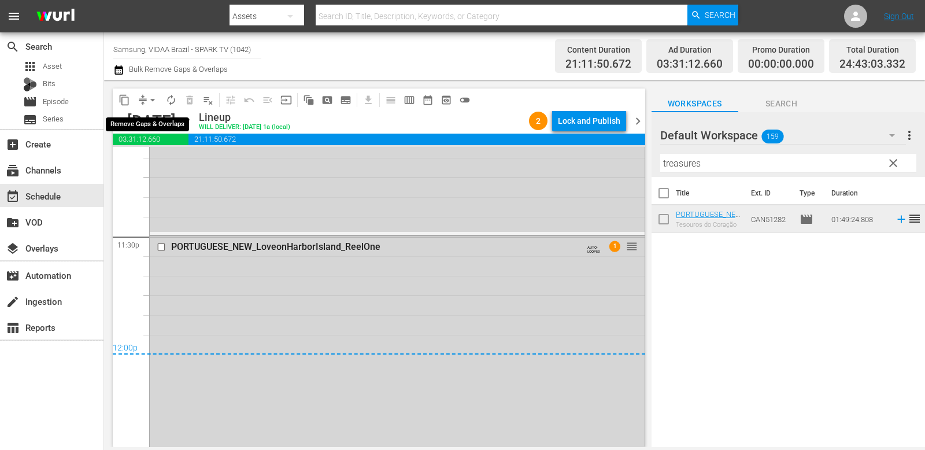
click at [153, 93] on button "arrow_drop_down" at bounding box center [152, 100] width 19 height 19
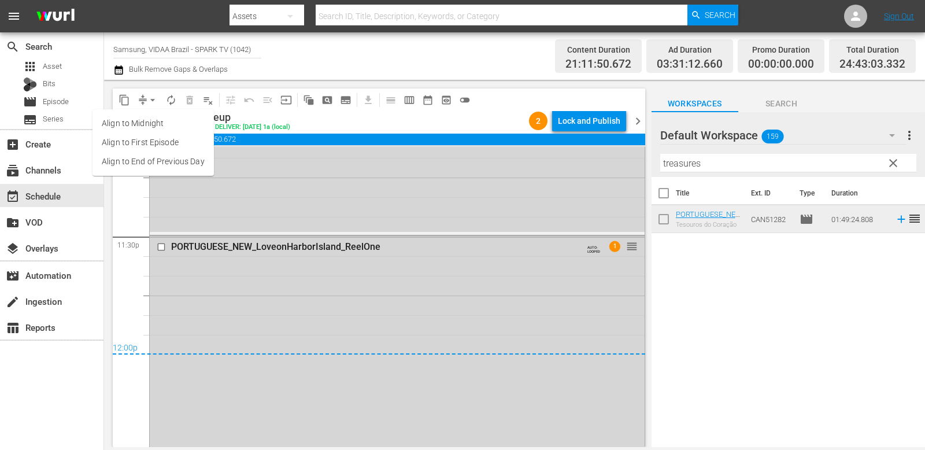
click at [168, 160] on li "Align to End of Previous Day" at bounding box center [153, 161] width 121 height 19
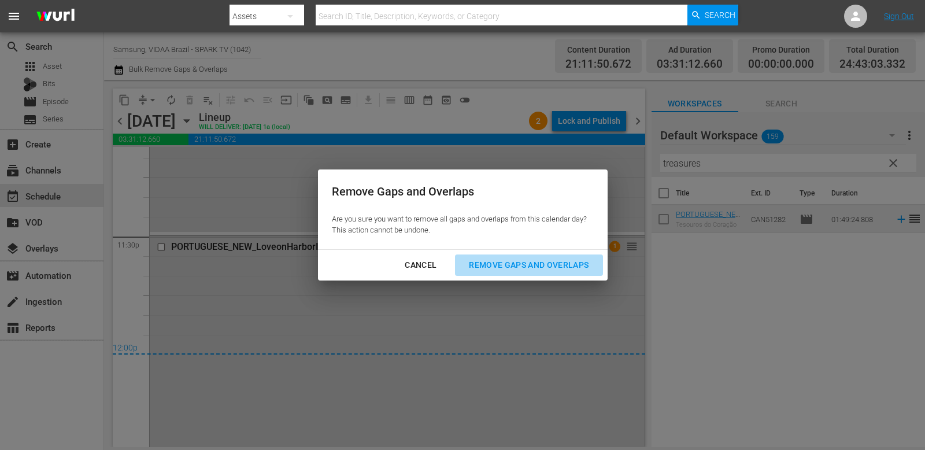
click at [510, 257] on button "Remove Gaps and Overlaps" at bounding box center [528, 265] width 147 height 21
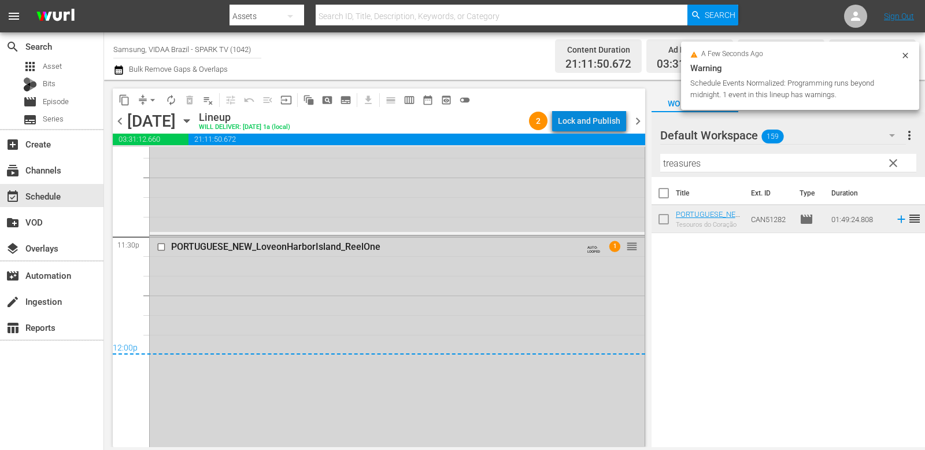
click at [600, 120] on div "Lock and Publish" at bounding box center [589, 120] width 62 height 21
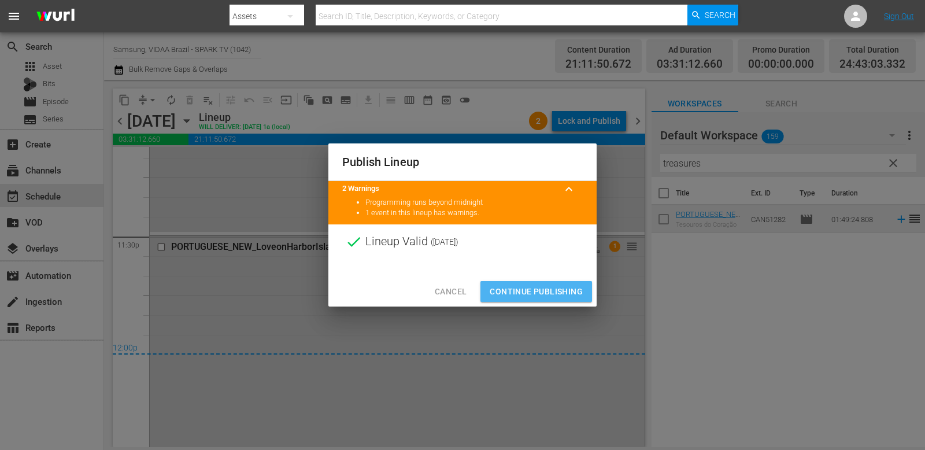
click at [544, 291] on span "Continue Publishing" at bounding box center [536, 292] width 93 height 14
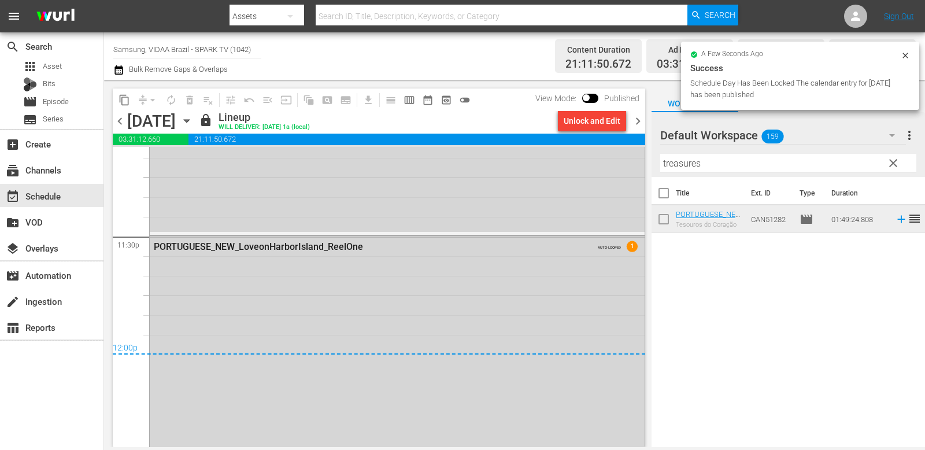
click at [636, 116] on span "chevron_right" at bounding box center [638, 121] width 14 height 14
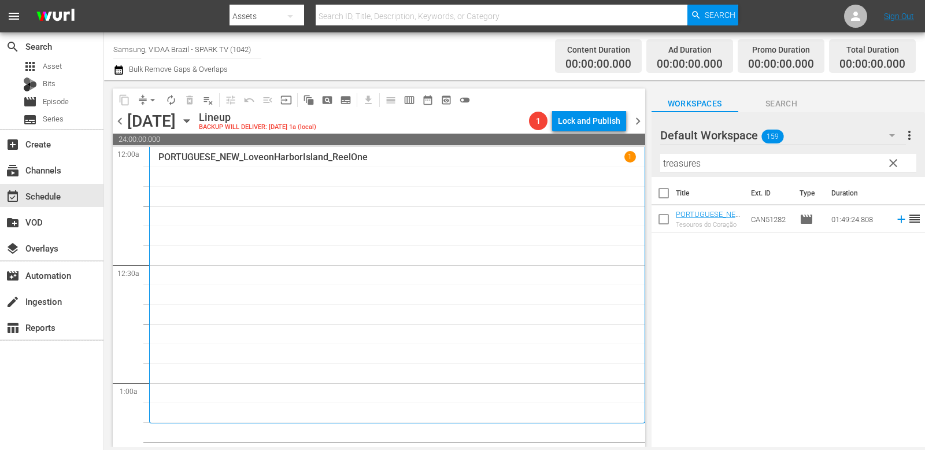
click at [725, 168] on input "treasures" at bounding box center [789, 163] width 256 height 19
drag, startPoint x: 766, startPoint y: 213, endPoint x: 367, endPoint y: 8, distance: 448.8
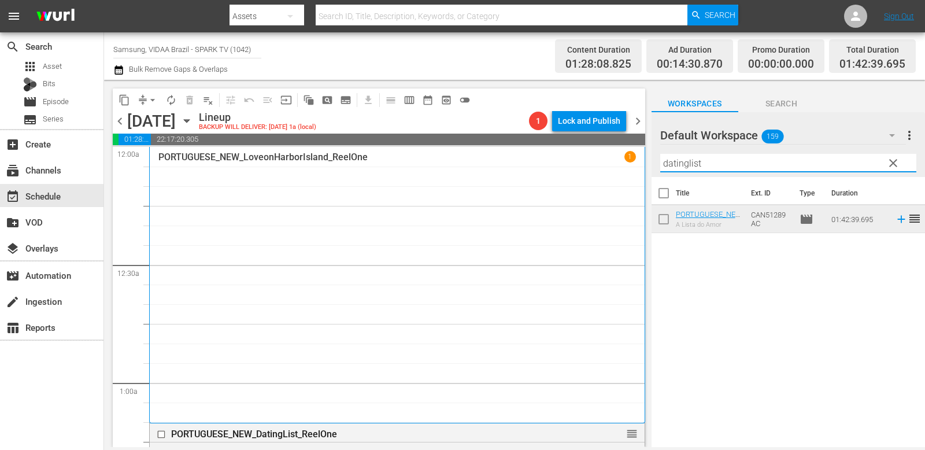
click at [725, 162] on input "datinglist" at bounding box center [789, 163] width 256 height 19
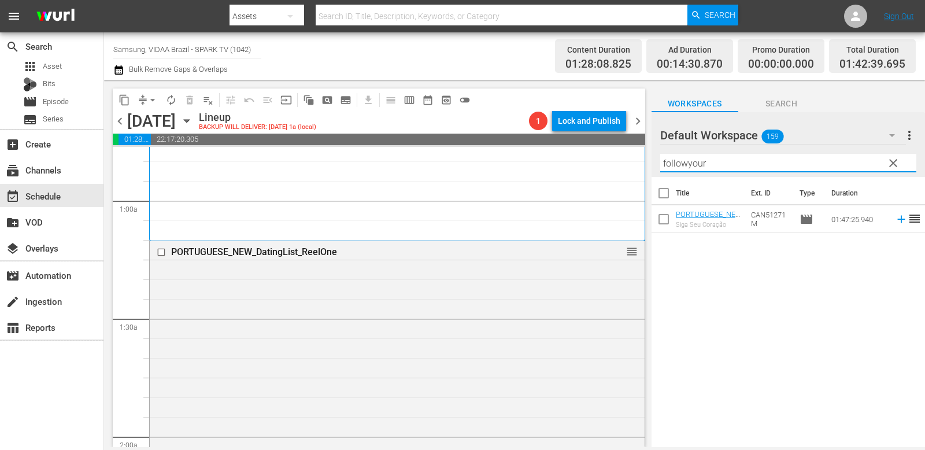
scroll to position [529, 0]
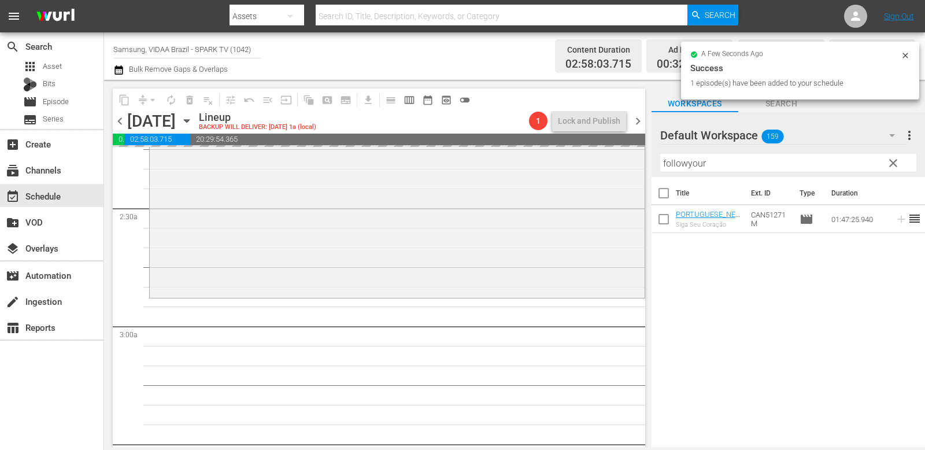
drag, startPoint x: 761, startPoint y: 223, endPoint x: 237, endPoint y: 1, distance: 569.2
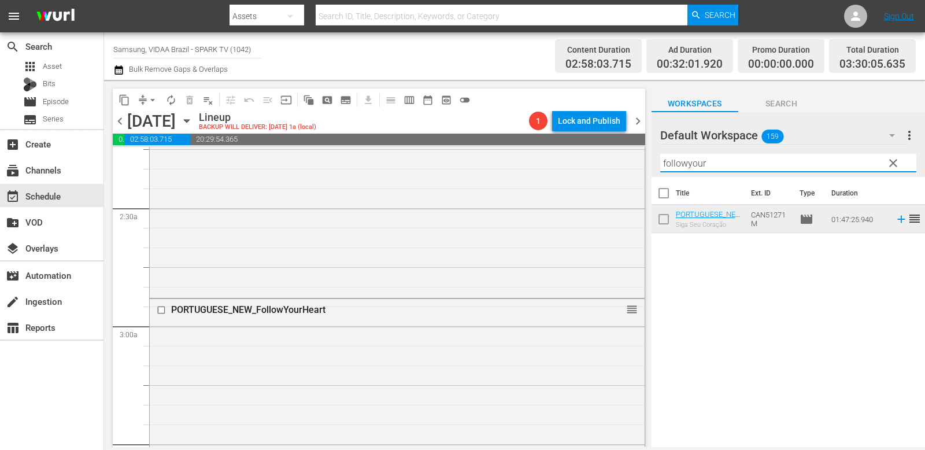
click at [718, 159] on input "followyour" at bounding box center [789, 163] width 256 height 19
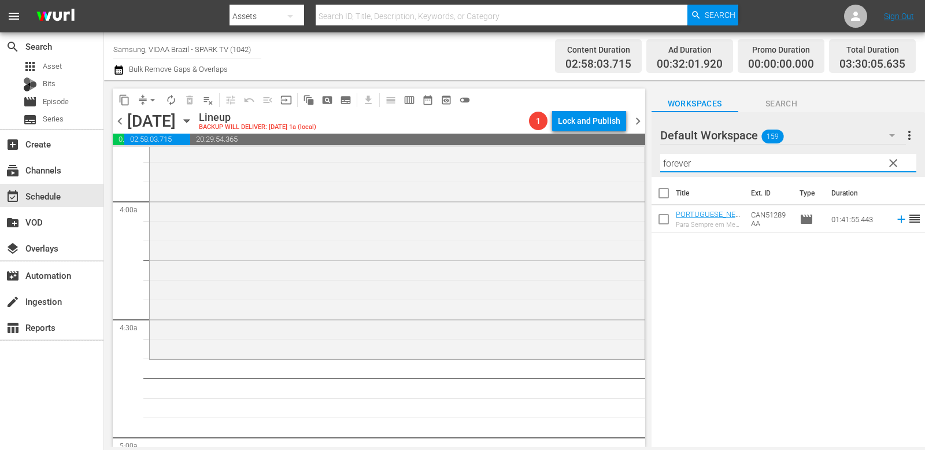
scroll to position [890, 0]
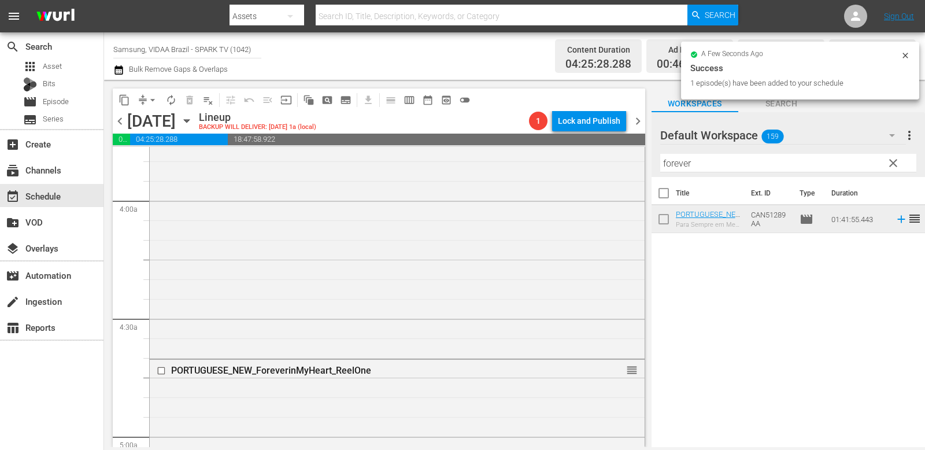
drag, startPoint x: 755, startPoint y: 214, endPoint x: 345, endPoint y: 2, distance: 462.3
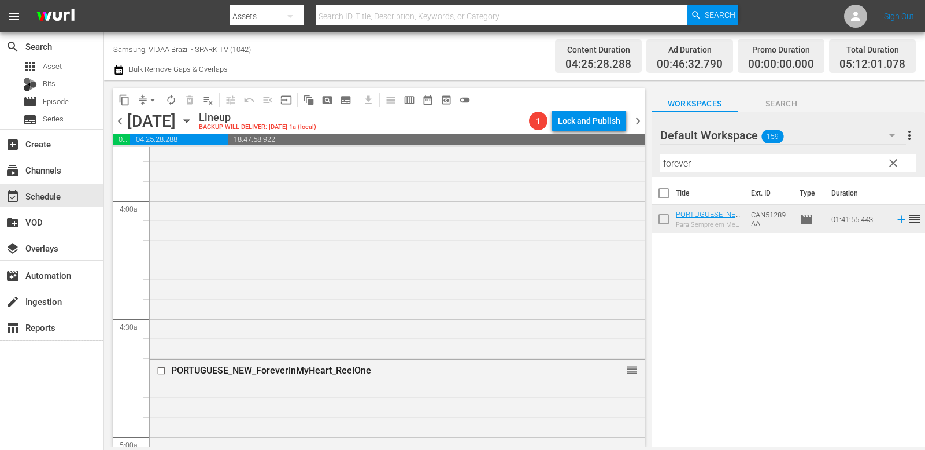
click at [725, 152] on div "Filter by Title forever" at bounding box center [789, 163] width 256 height 28
click at [725, 154] on input "forever" at bounding box center [789, 163] width 256 height 19
click at [725, 167] on input "forever" at bounding box center [789, 163] width 256 height 19
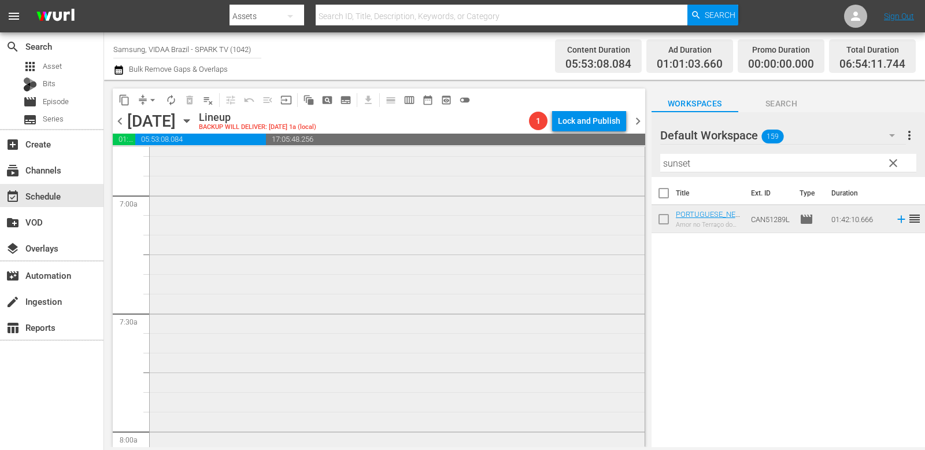
scroll to position [1644, 0]
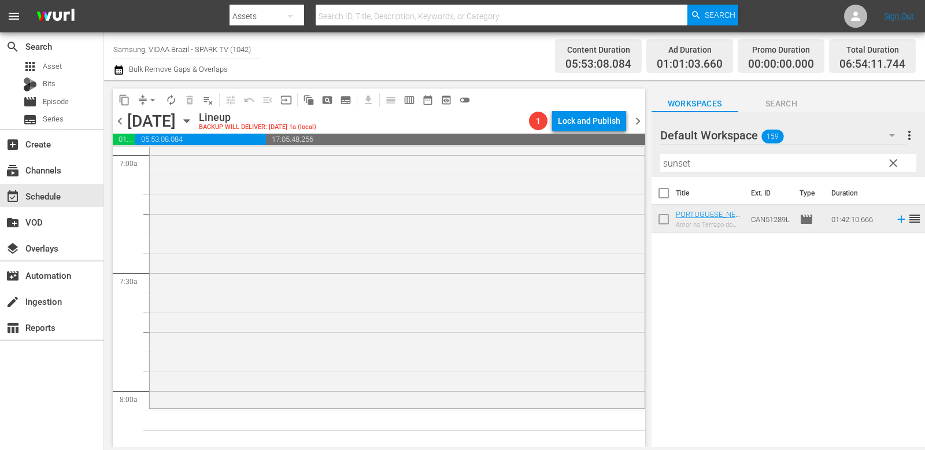
drag, startPoint x: 761, startPoint y: 223, endPoint x: 282, endPoint y: 31, distance: 515.7
click at [695, 152] on div "Filter by Title sunset" at bounding box center [789, 163] width 256 height 28
click at [714, 161] on input "sunset" at bounding box center [789, 163] width 256 height 19
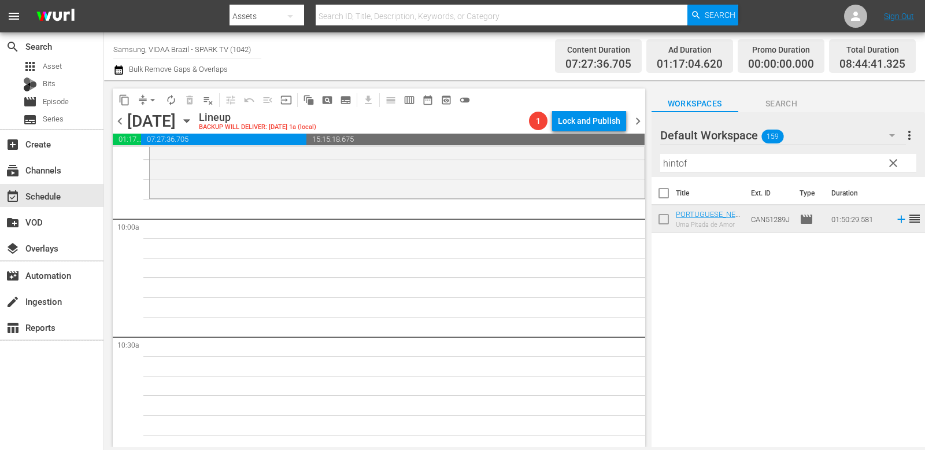
scroll to position [2288, 0]
drag, startPoint x: 769, startPoint y: 224, endPoint x: 325, endPoint y: 6, distance: 495.1
click at [725, 172] on hr at bounding box center [789, 172] width 256 height 1
click at [725, 163] on input "hintof" at bounding box center [789, 163] width 256 height 19
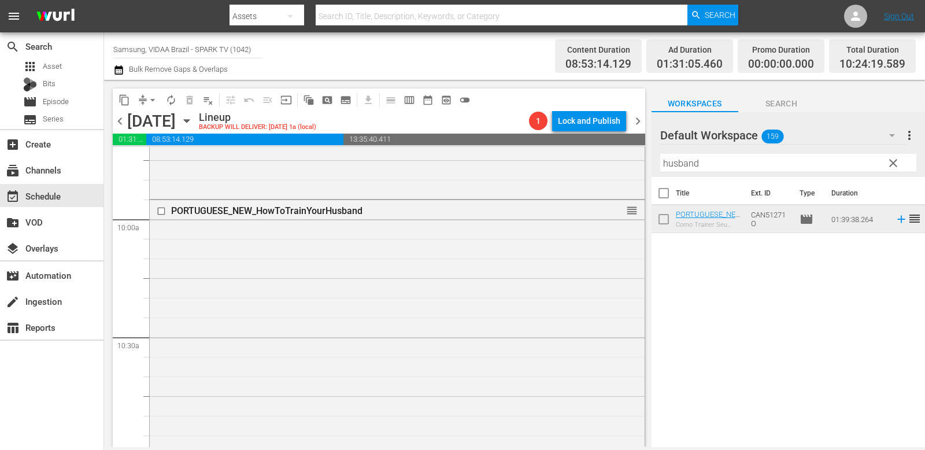
drag, startPoint x: 749, startPoint y: 220, endPoint x: 252, endPoint y: 9, distance: 539.6
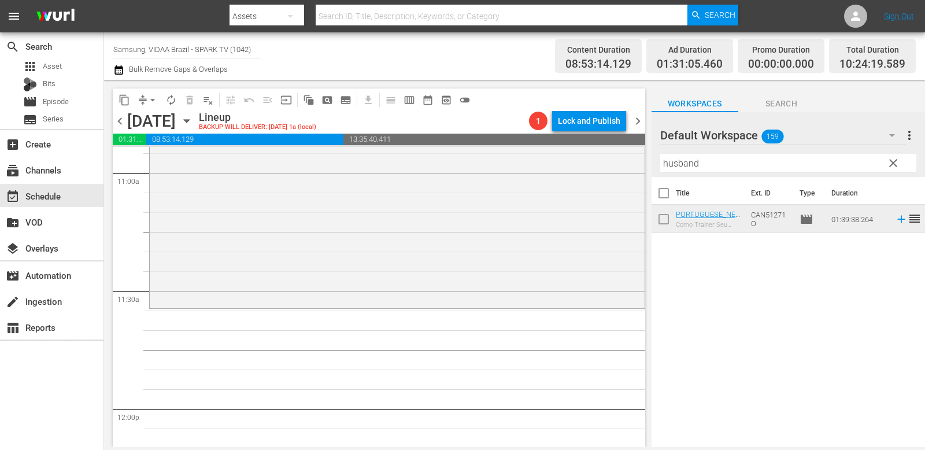
scroll to position [2645, 0]
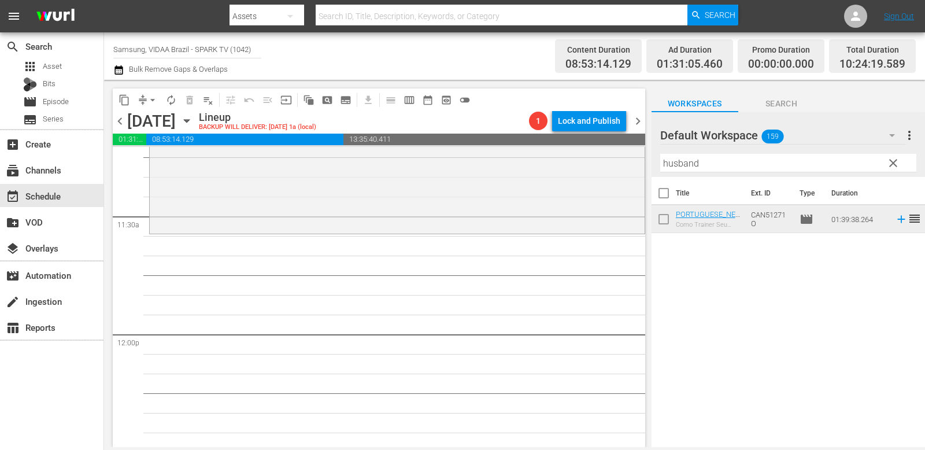
click at [703, 166] on input "husband" at bounding box center [789, 163] width 256 height 19
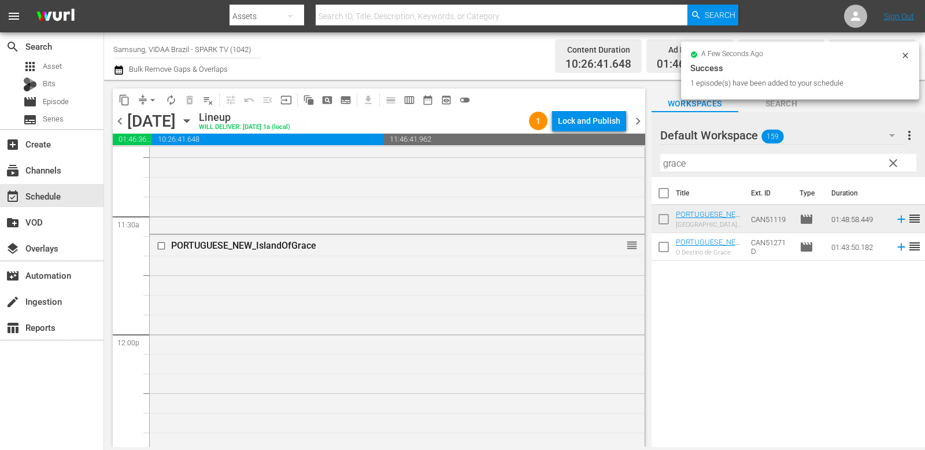
drag, startPoint x: 754, startPoint y: 218, endPoint x: 357, endPoint y: 13, distance: 446.3
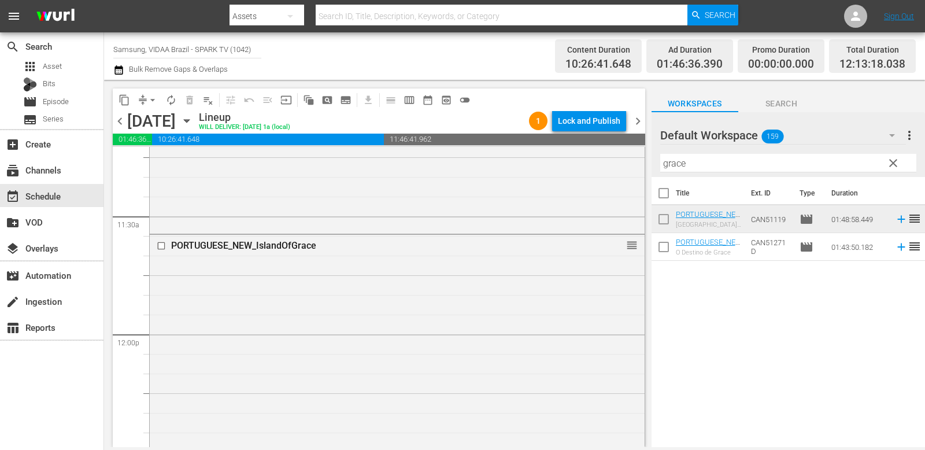
click at [725, 160] on input "grace" at bounding box center [789, 163] width 256 height 19
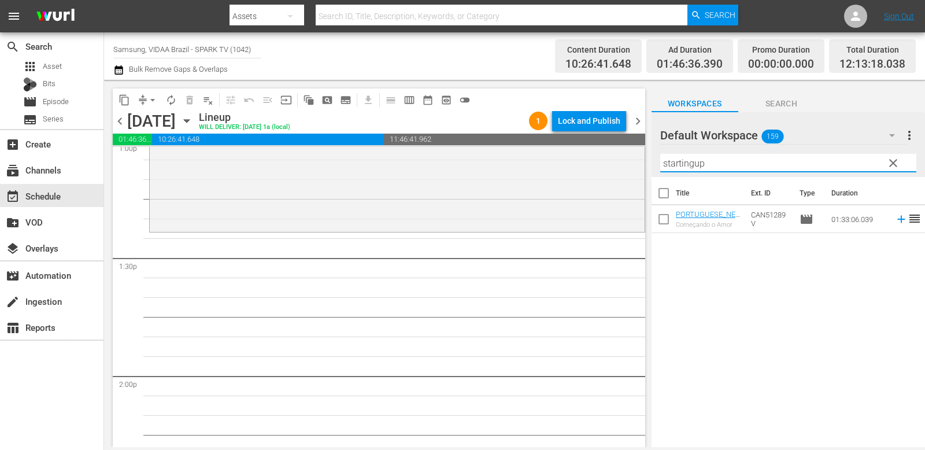
scroll to position [3025, 0]
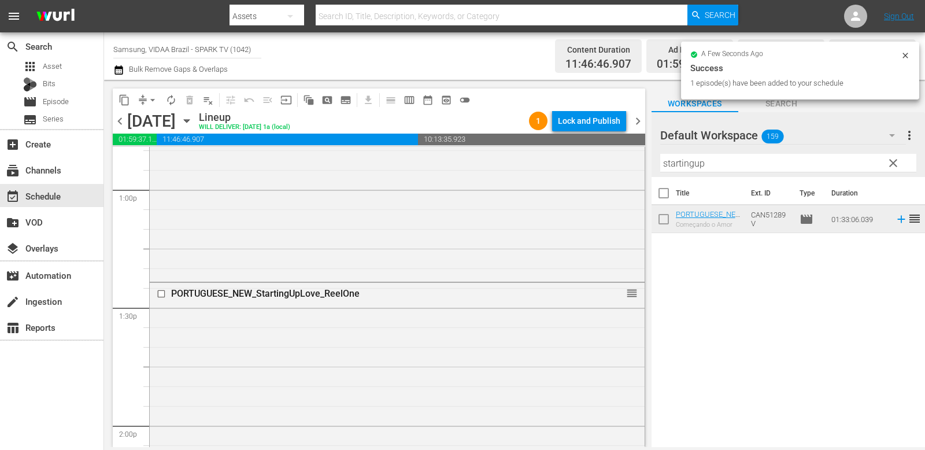
drag, startPoint x: 763, startPoint y: 214, endPoint x: 307, endPoint y: 8, distance: 500.2
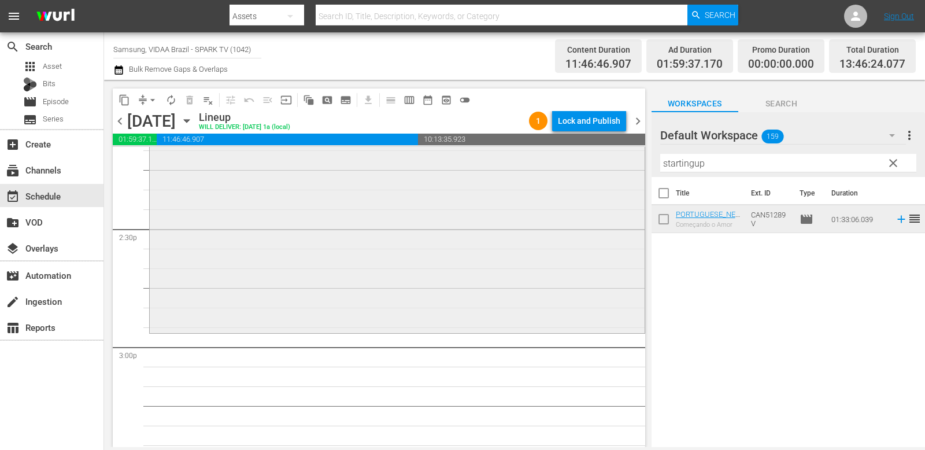
scroll to position [3357, 0]
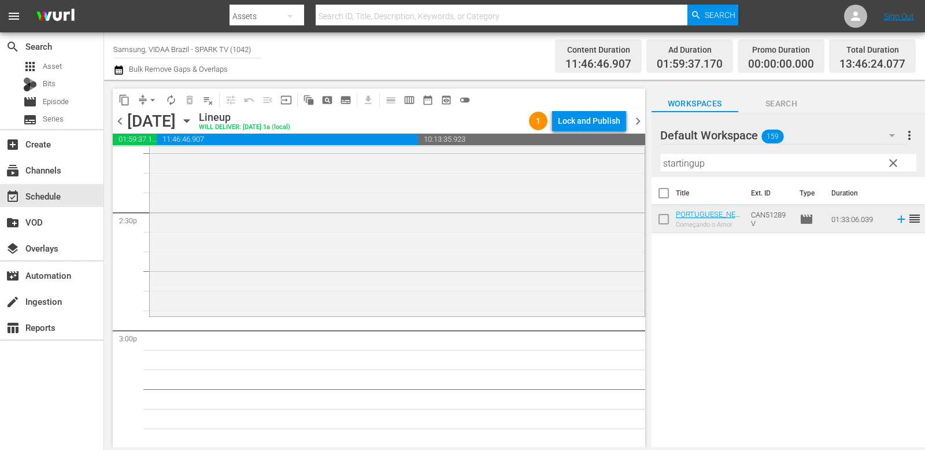
click at [725, 167] on input "startingup" at bounding box center [789, 163] width 256 height 19
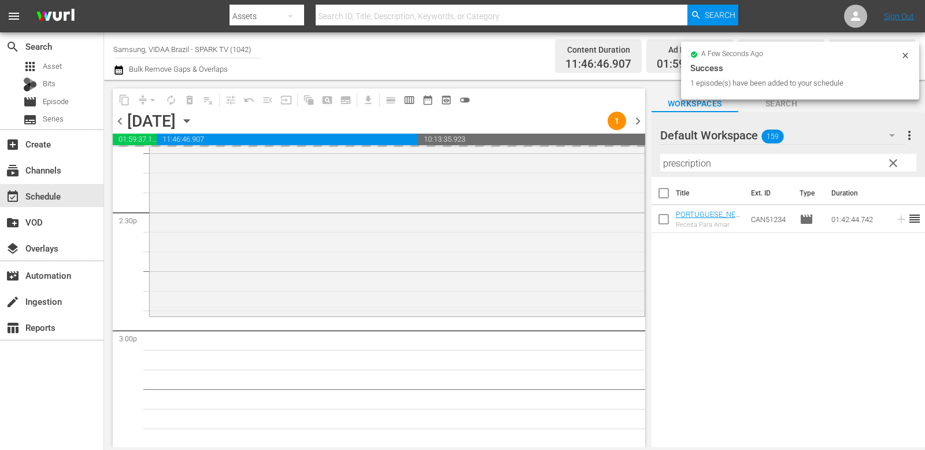
drag, startPoint x: 765, startPoint y: 222, endPoint x: 251, endPoint y: 1, distance: 559.7
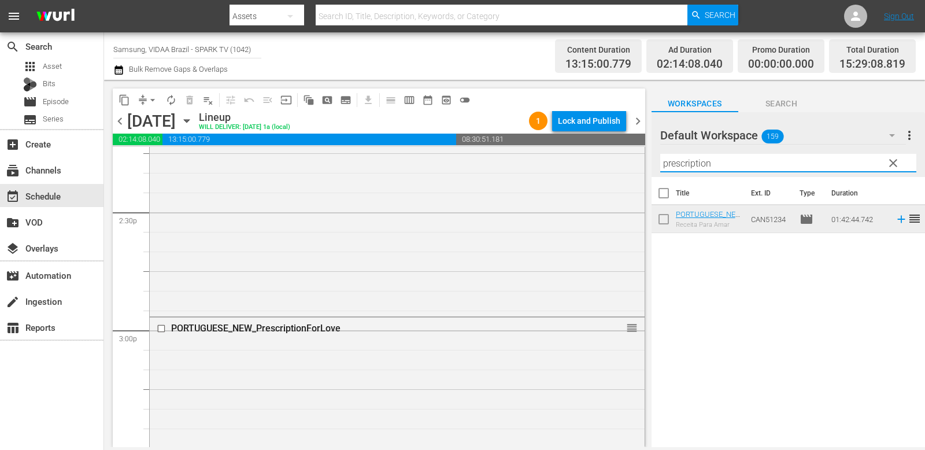
click at [721, 160] on input "prescription" at bounding box center [789, 163] width 256 height 19
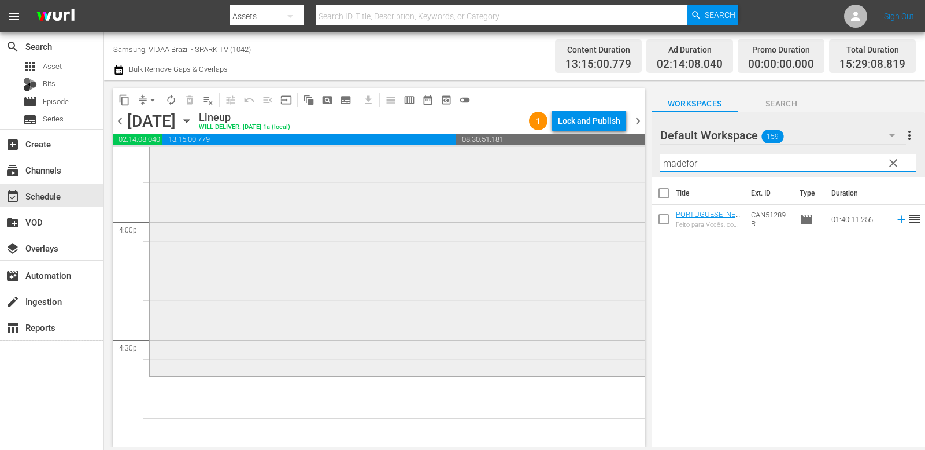
scroll to position [3702, 0]
type input "madefor"
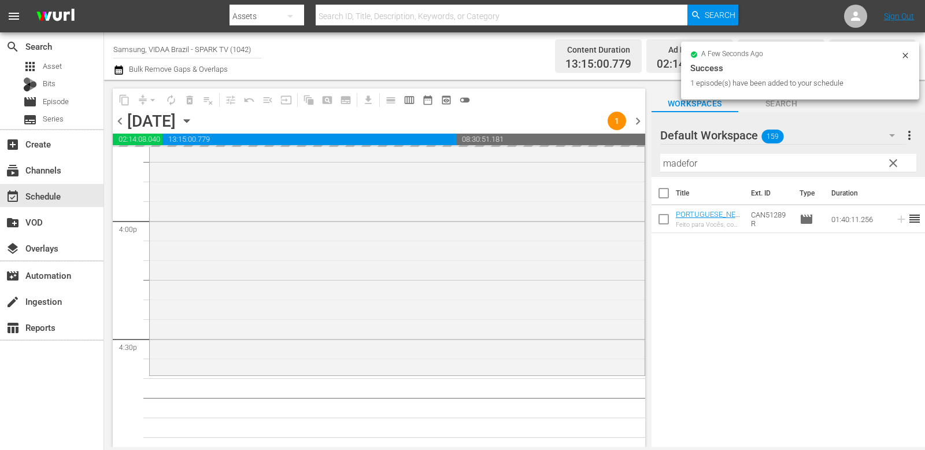
drag, startPoint x: 766, startPoint y: 222, endPoint x: 255, endPoint y: 13, distance: 551.8
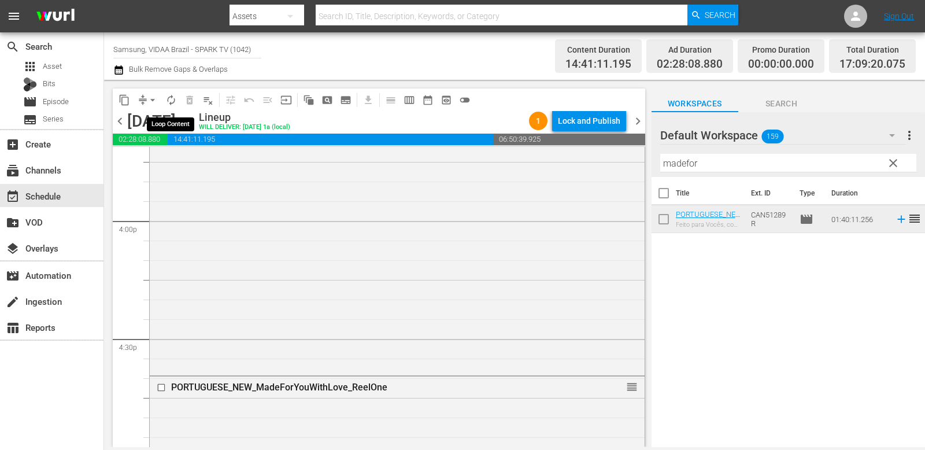
click at [171, 93] on button "autorenew_outlined" at bounding box center [171, 100] width 19 height 19
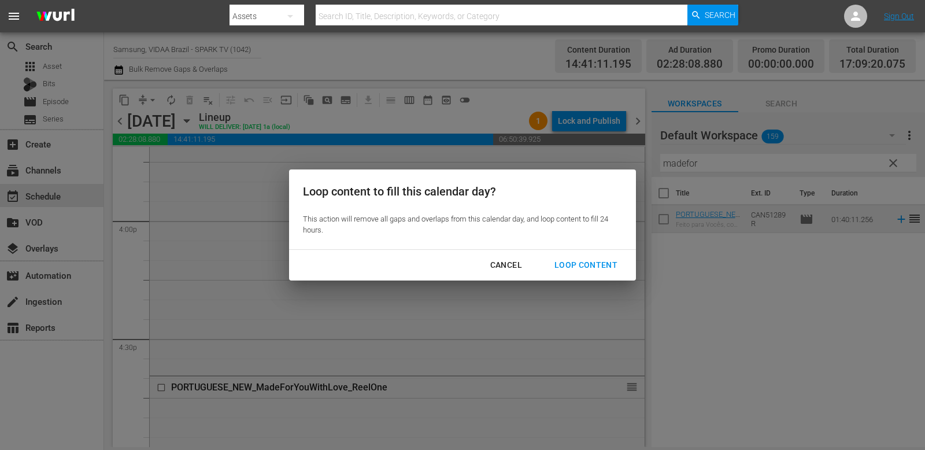
click at [571, 271] on div "Loop Content" at bounding box center [586, 265] width 82 height 14
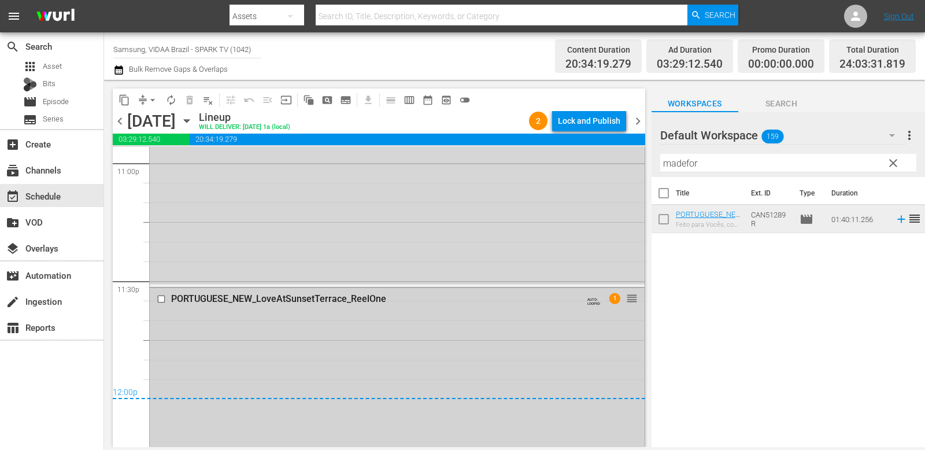
scroll to position [5412, 0]
click at [149, 94] on span "arrow_drop_down" at bounding box center [153, 100] width 12 height 12
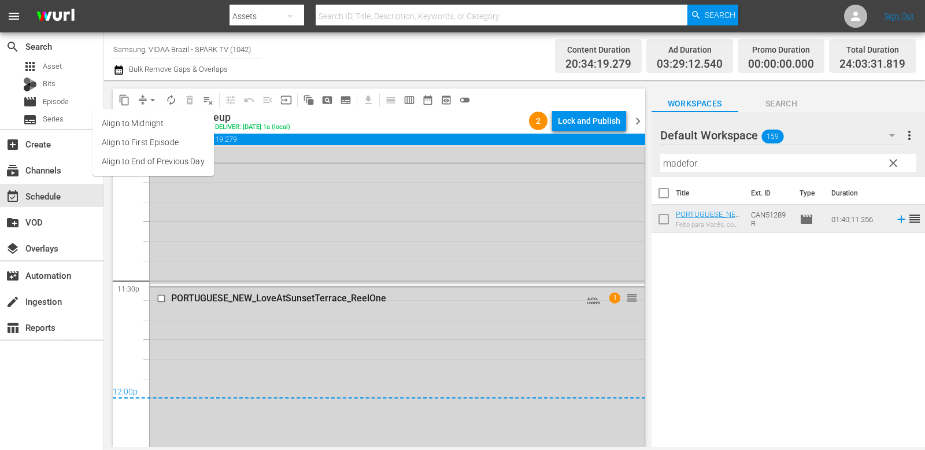
click at [161, 161] on li "Align to End of Previous Day" at bounding box center [153, 161] width 121 height 19
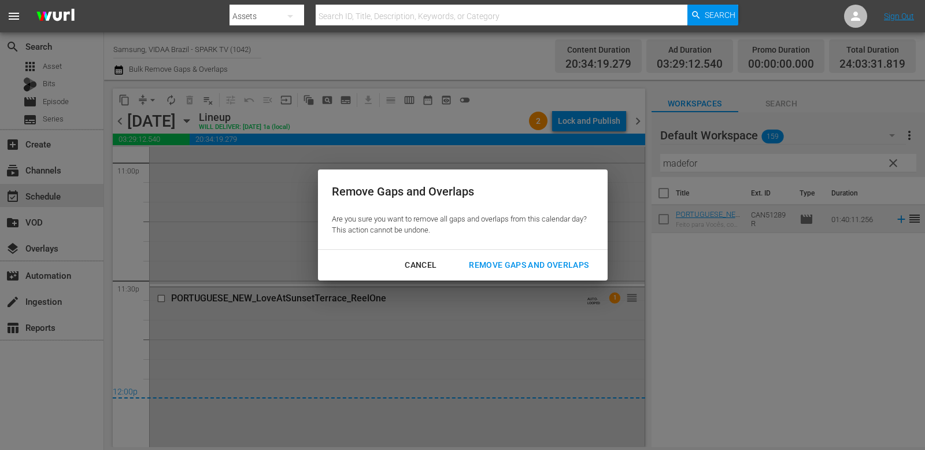
click at [510, 265] on div "Remove Gaps and Overlaps" at bounding box center [529, 265] width 138 height 14
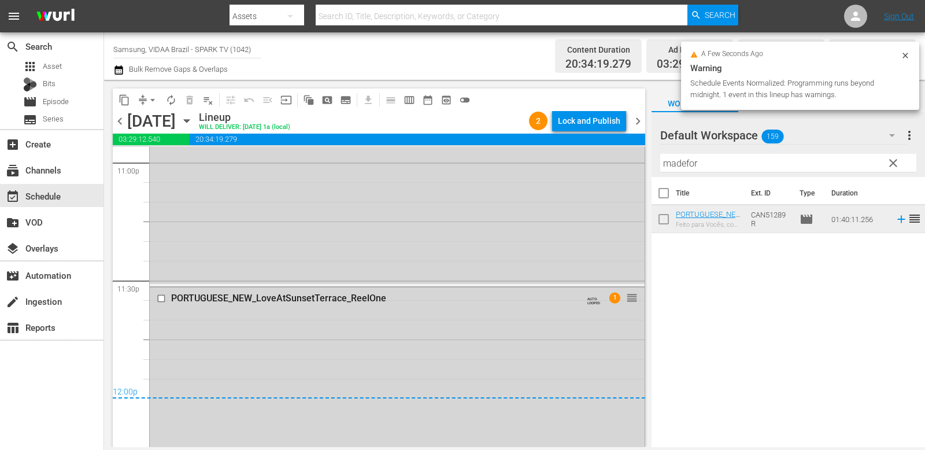
click at [599, 122] on div "Lock and Publish" at bounding box center [589, 120] width 62 height 21
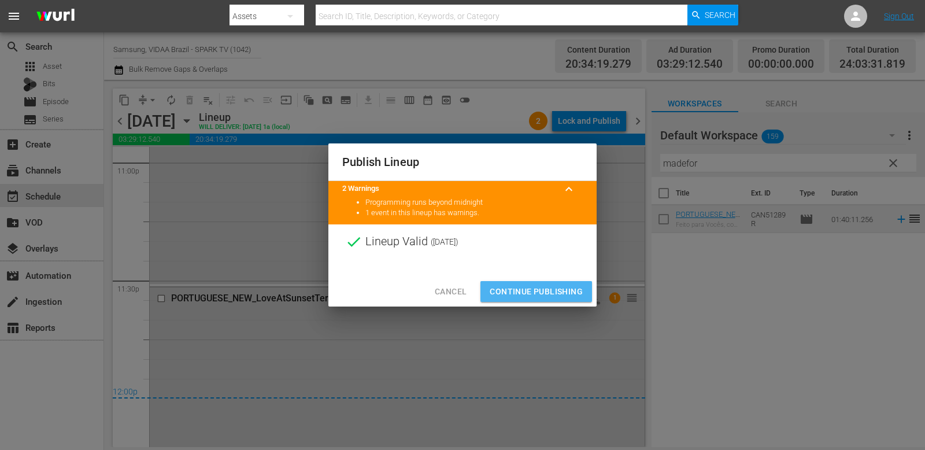
click at [562, 293] on span "Continue Publishing" at bounding box center [536, 292] width 93 height 14
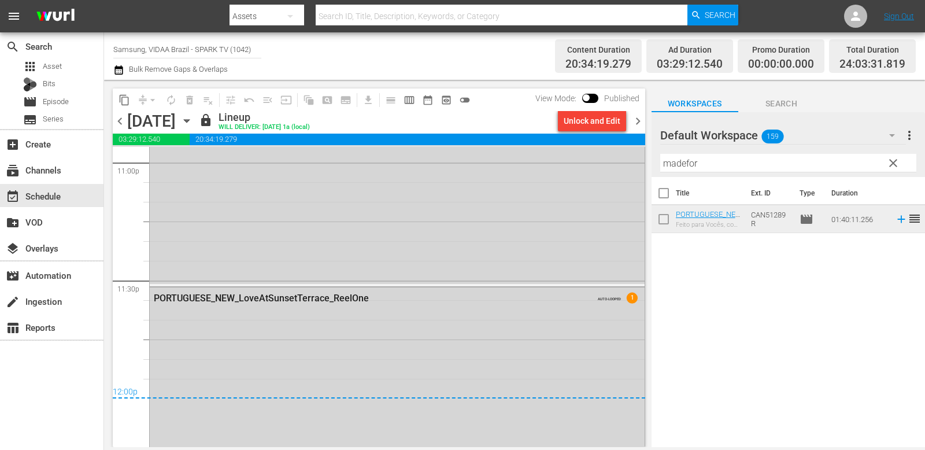
click at [635, 122] on span "chevron_right" at bounding box center [638, 121] width 14 height 14
